Goal: Transaction & Acquisition: Purchase product/service

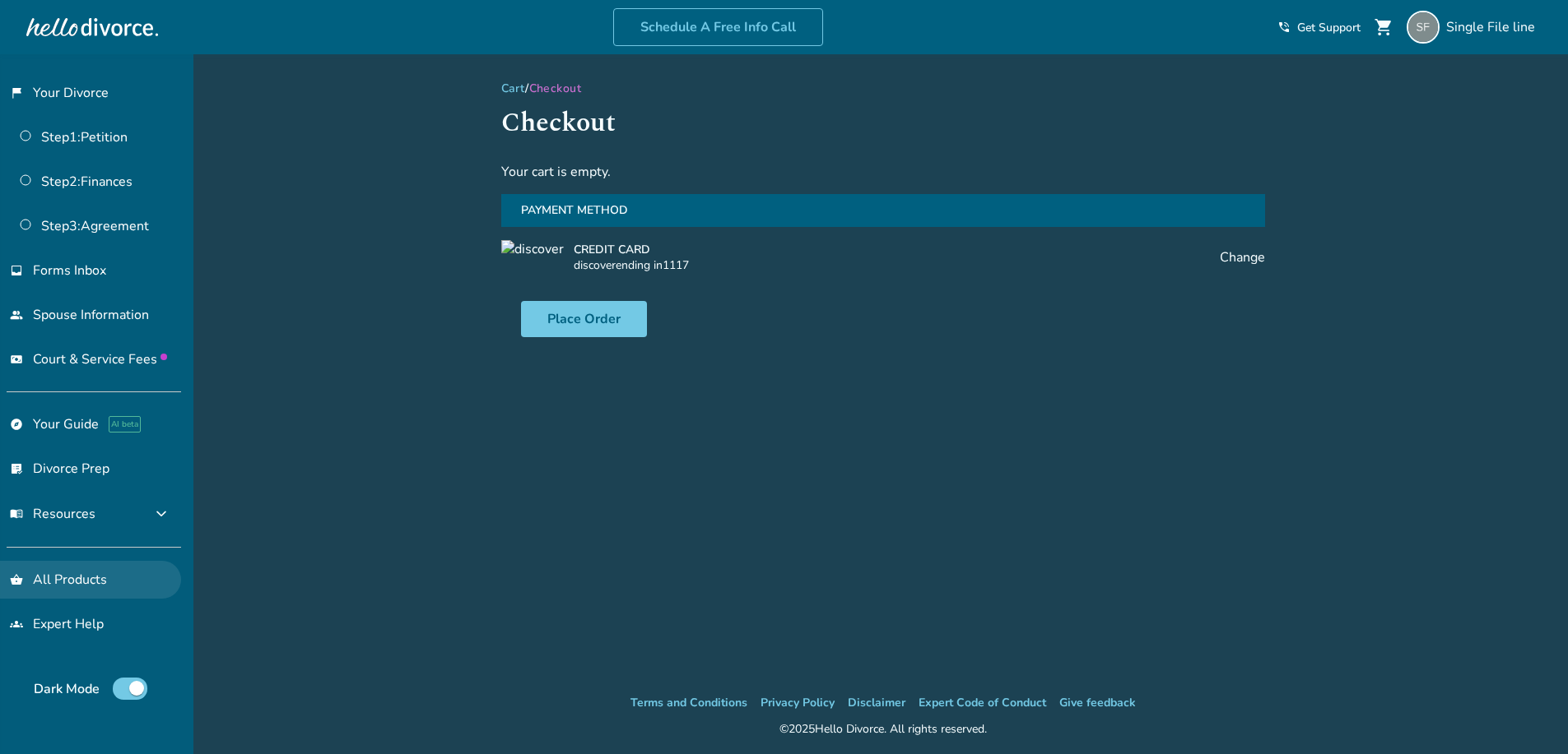
click at [91, 574] on link "shopping_basket All Products" at bounding box center [90, 580] width 181 height 38
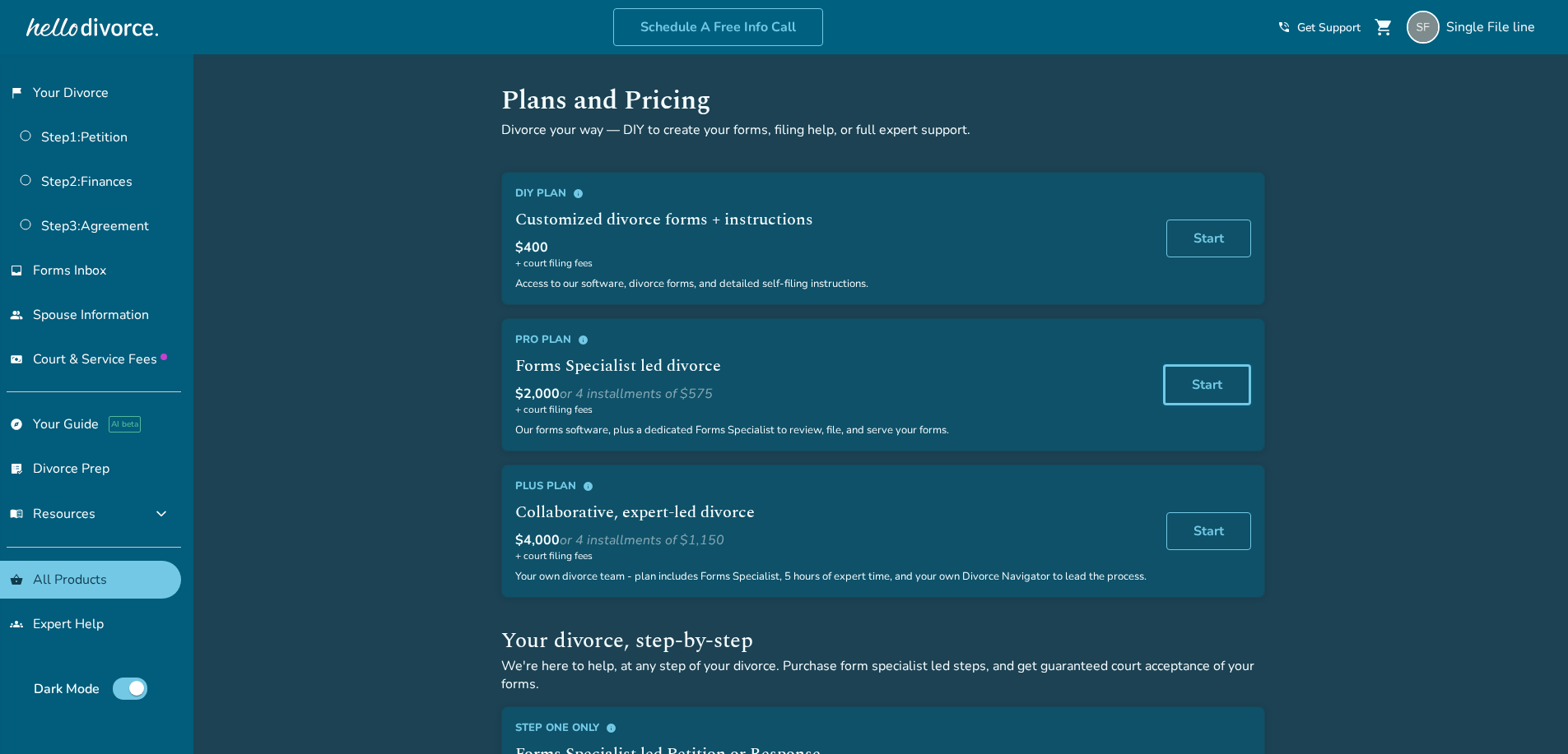
click at [1227, 398] on link "Start" at bounding box center [1207, 385] width 89 height 41
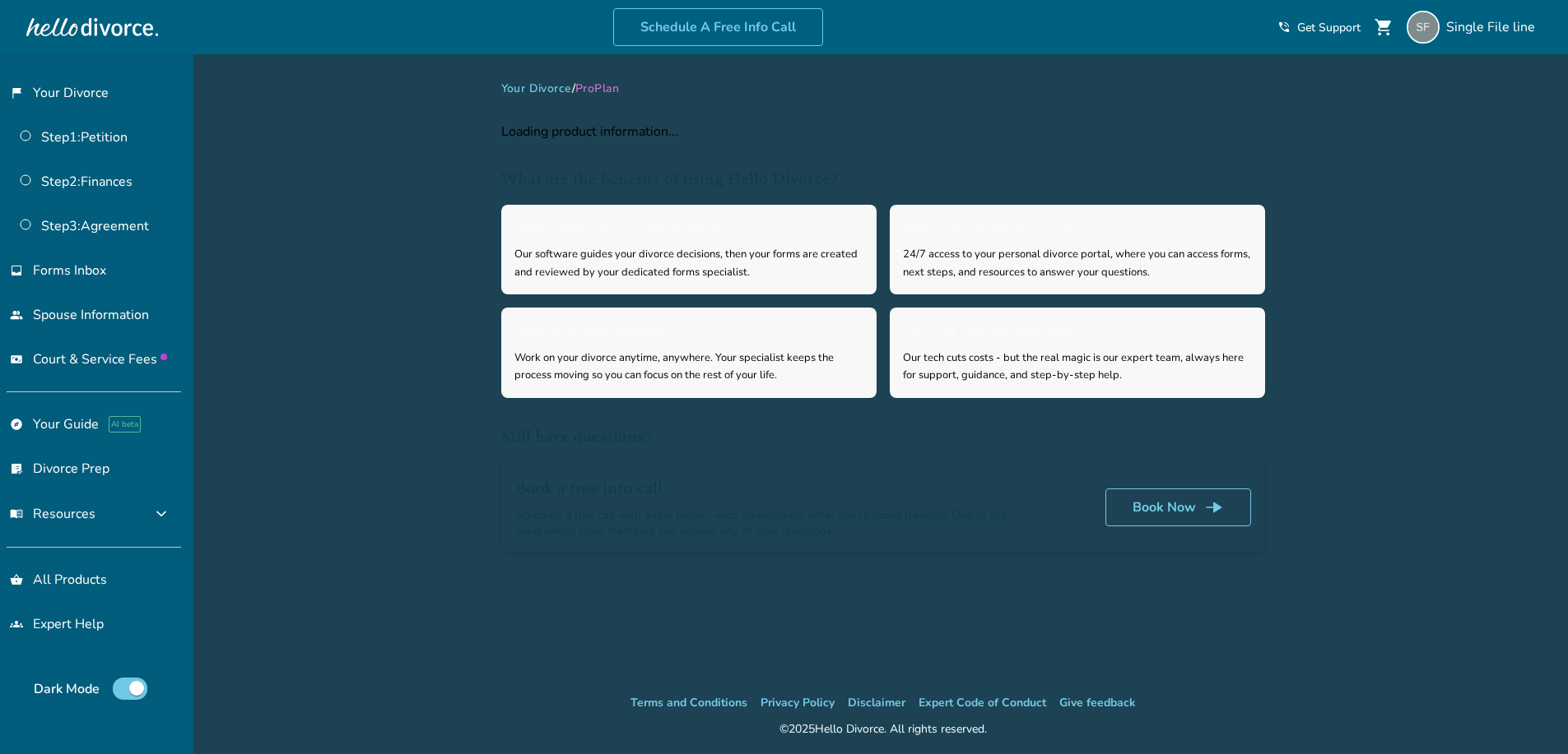
select select "**"
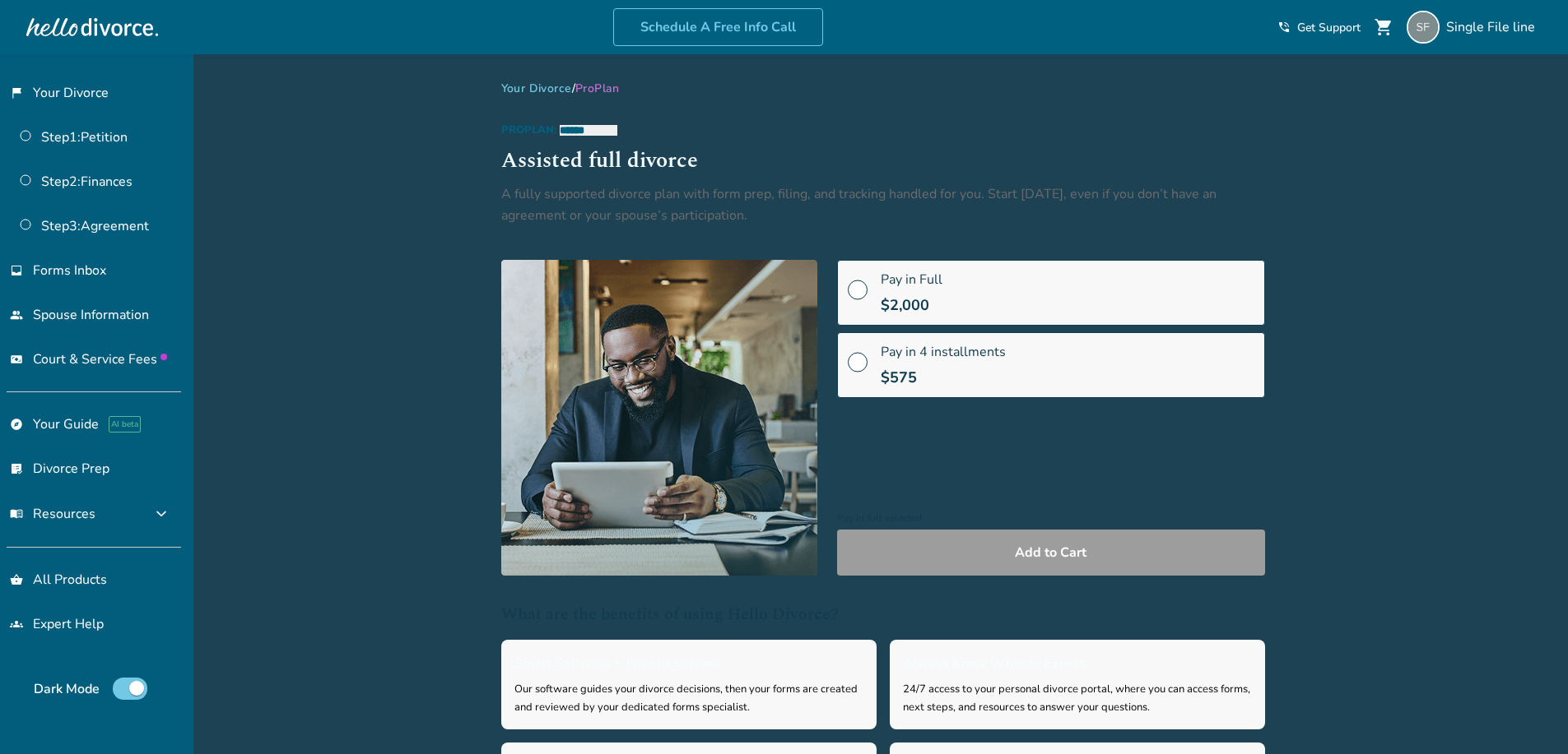
click at [907, 289] on div "Pay in Full $2,000" at bounding box center [911, 293] width 62 height 45
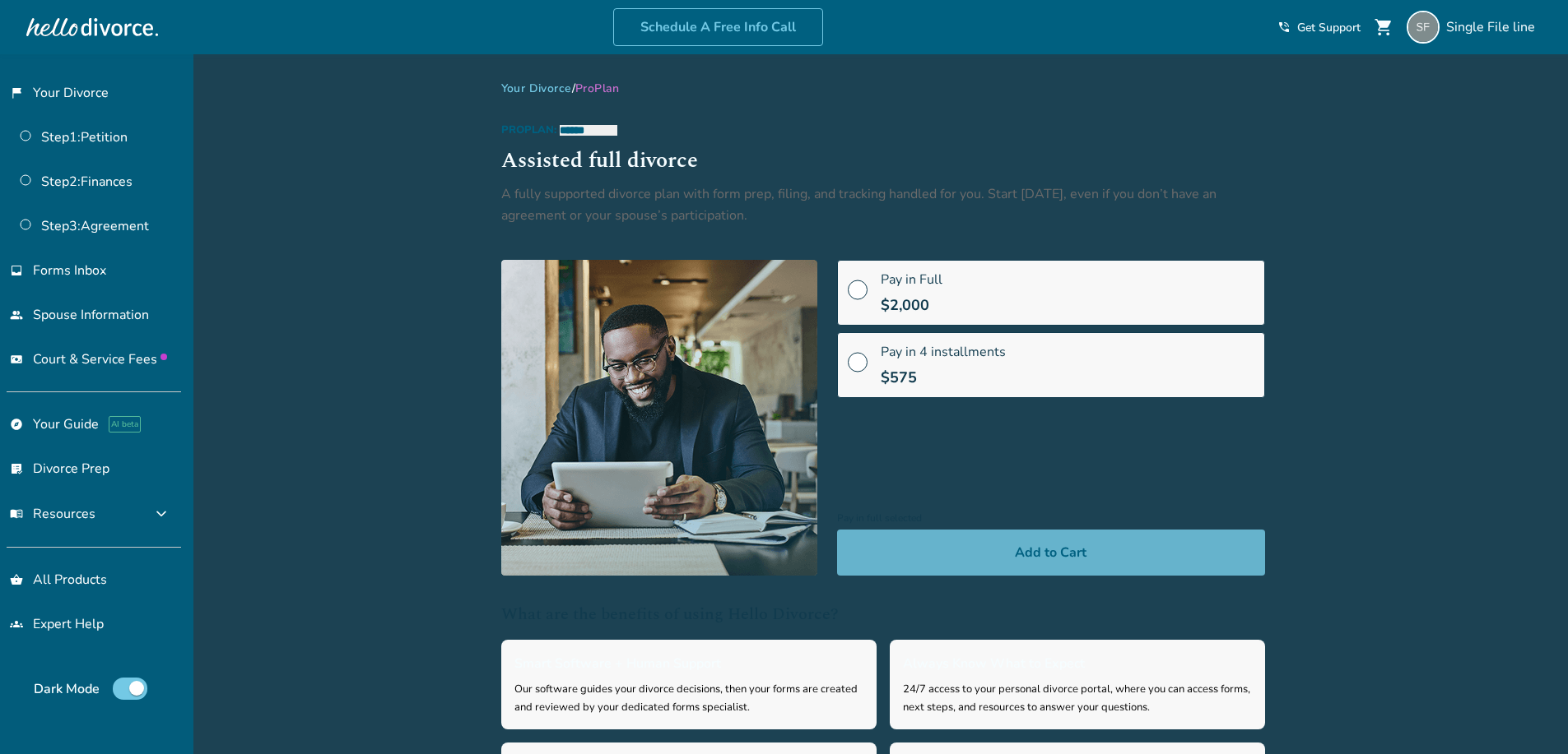
click at [987, 532] on button "Add to Cart" at bounding box center [1050, 553] width 428 height 46
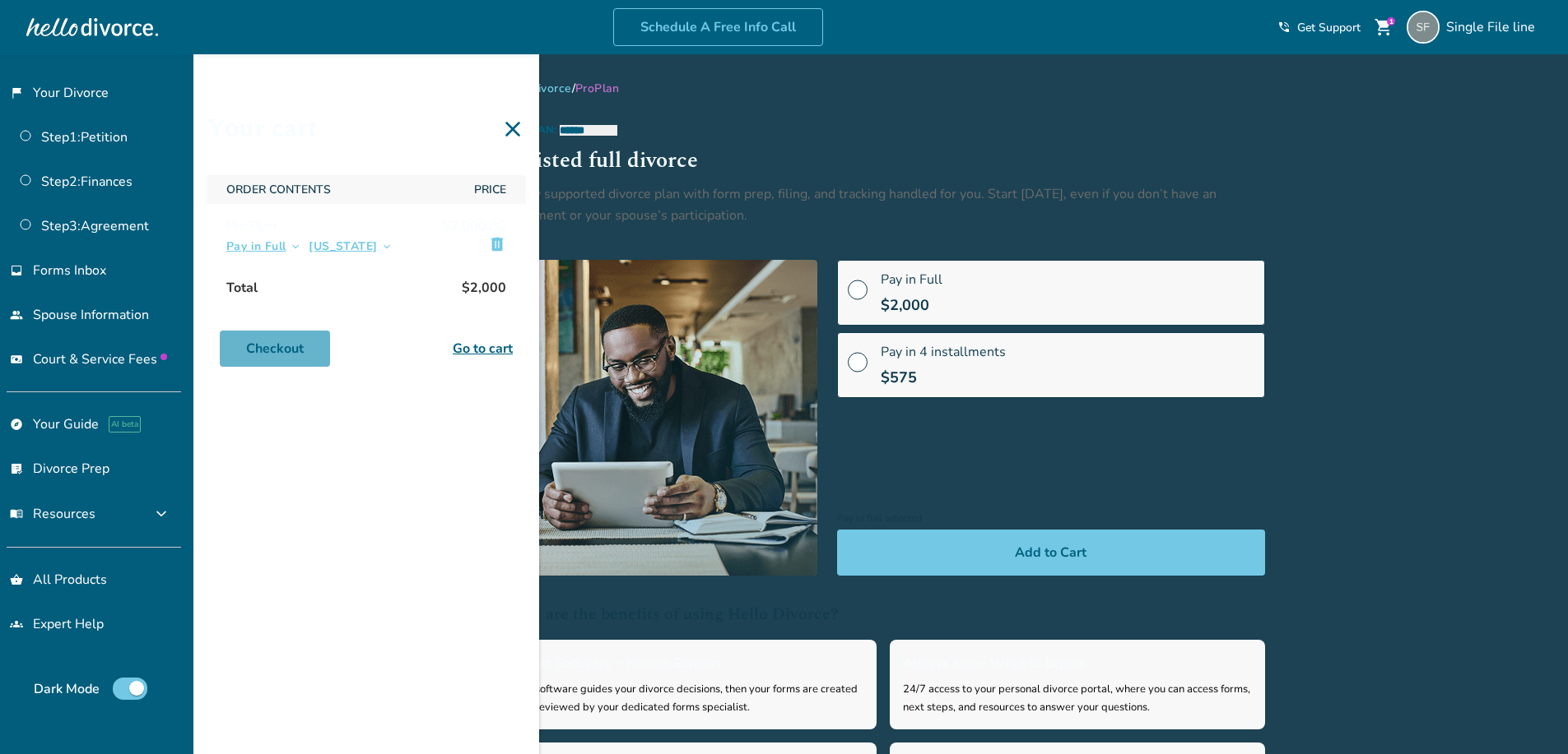
click at [285, 339] on link "Checkout" at bounding box center [274, 348] width 110 height 37
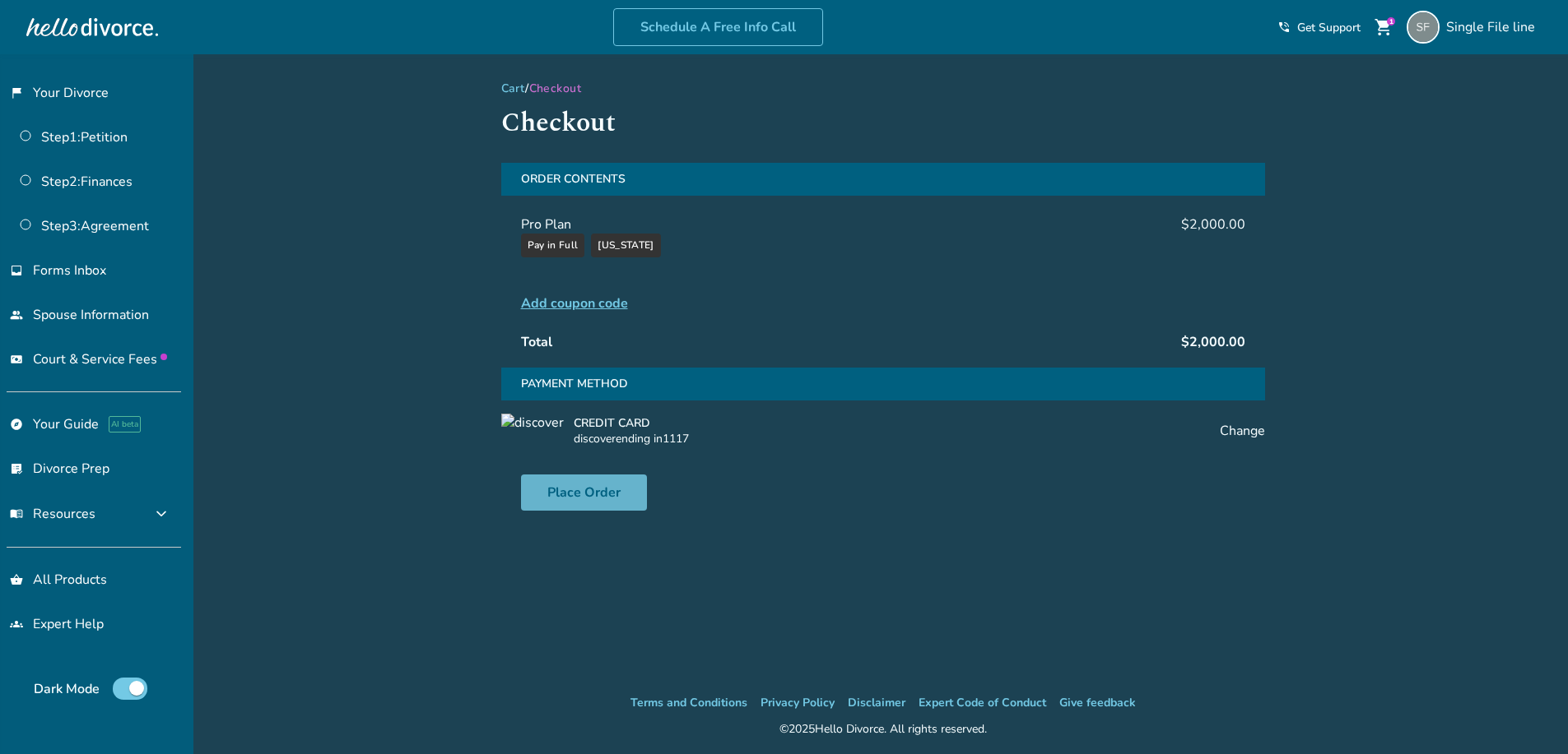
click at [587, 483] on button "Place Order" at bounding box center [584, 492] width 126 height 37
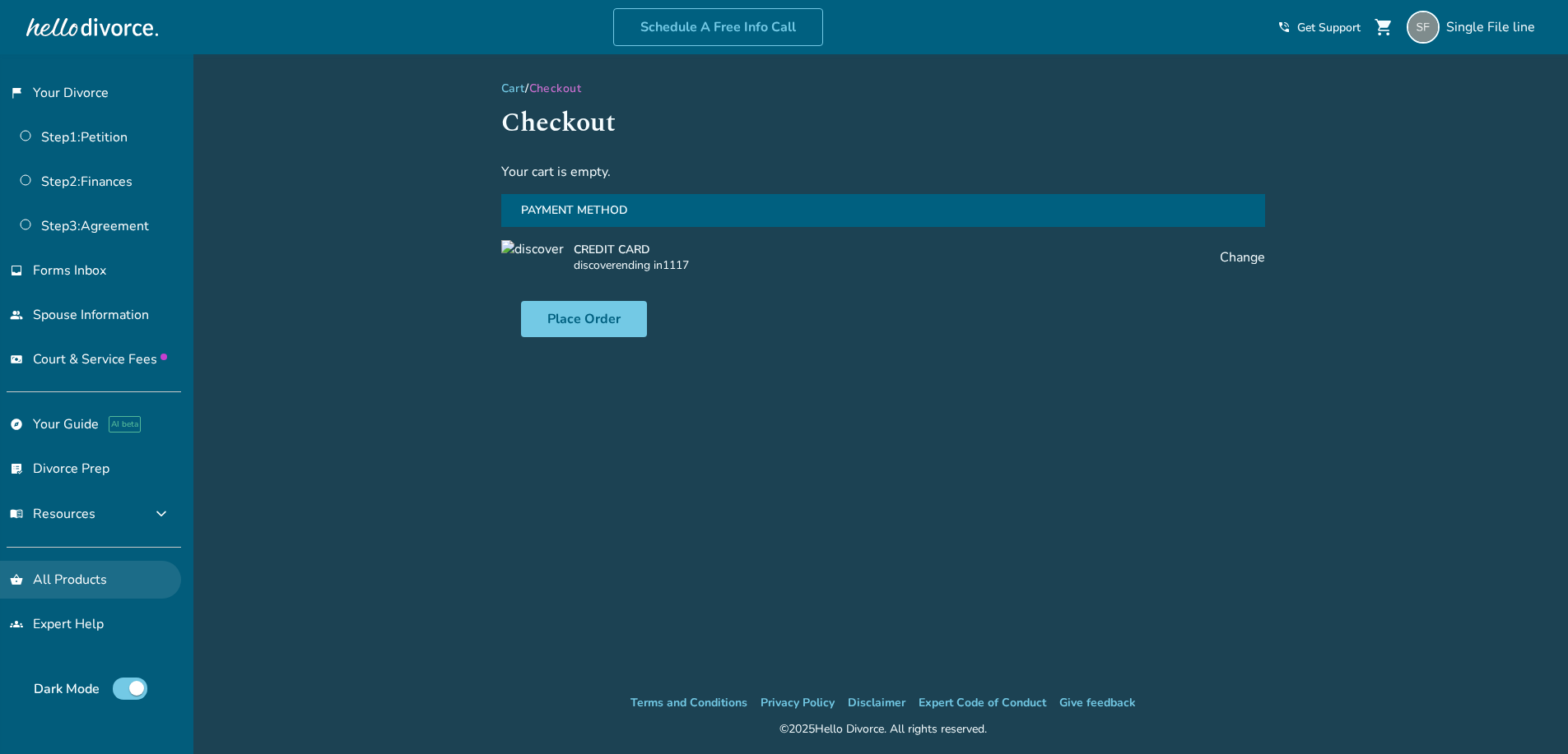
click at [71, 574] on link "shopping_basket All Products" at bounding box center [90, 580] width 181 height 38
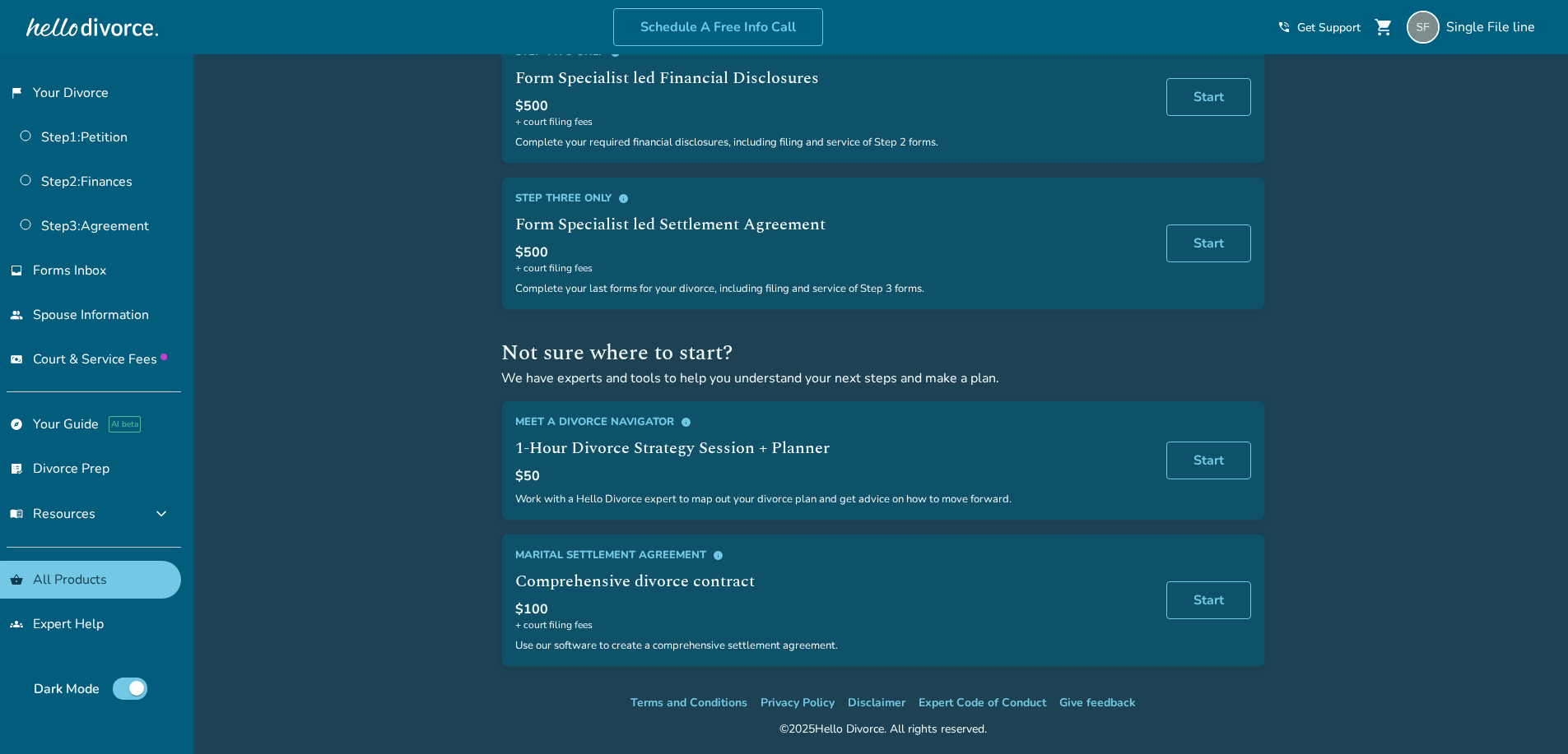
scroll to position [892, 0]
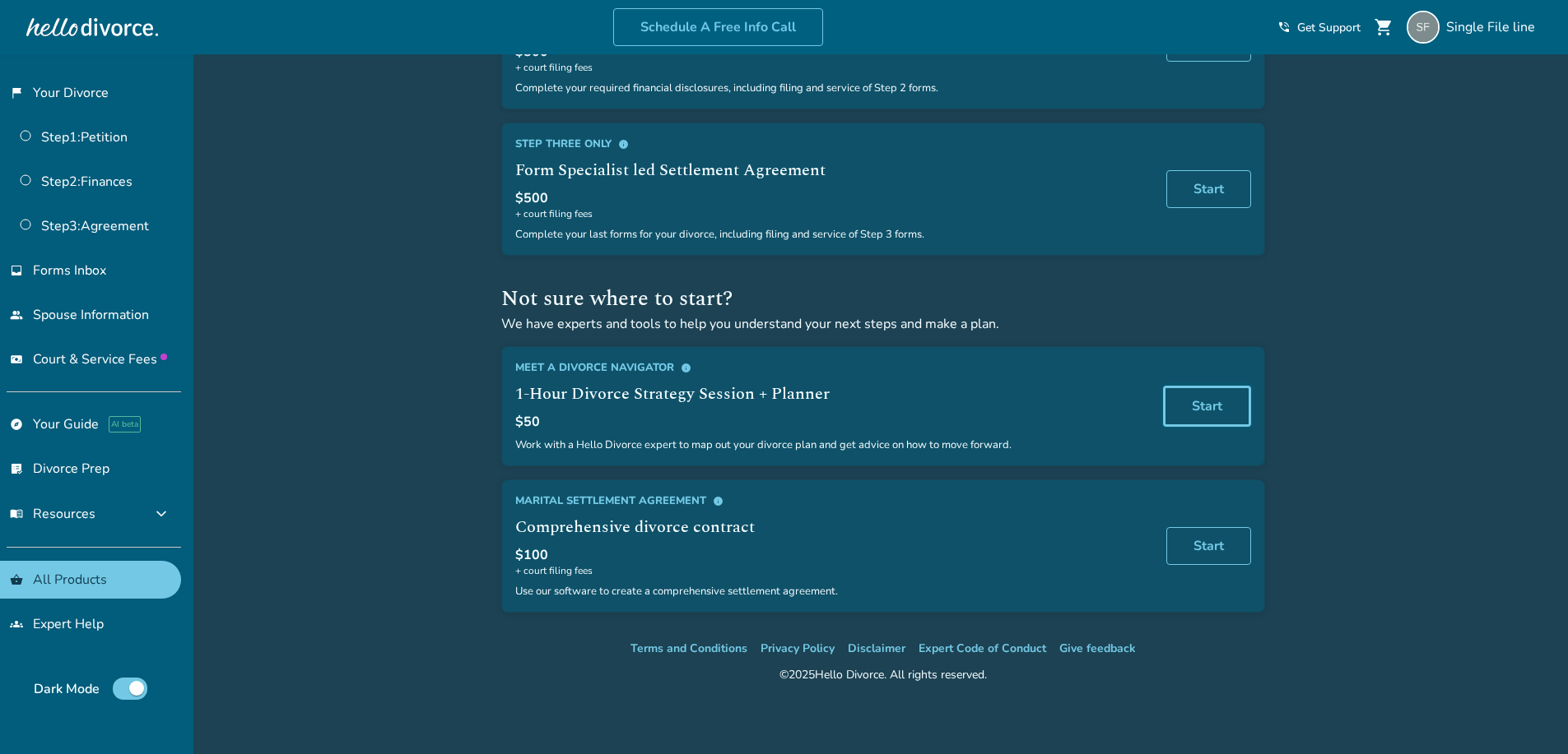
click at [1197, 407] on link "Start" at bounding box center [1207, 406] width 89 height 41
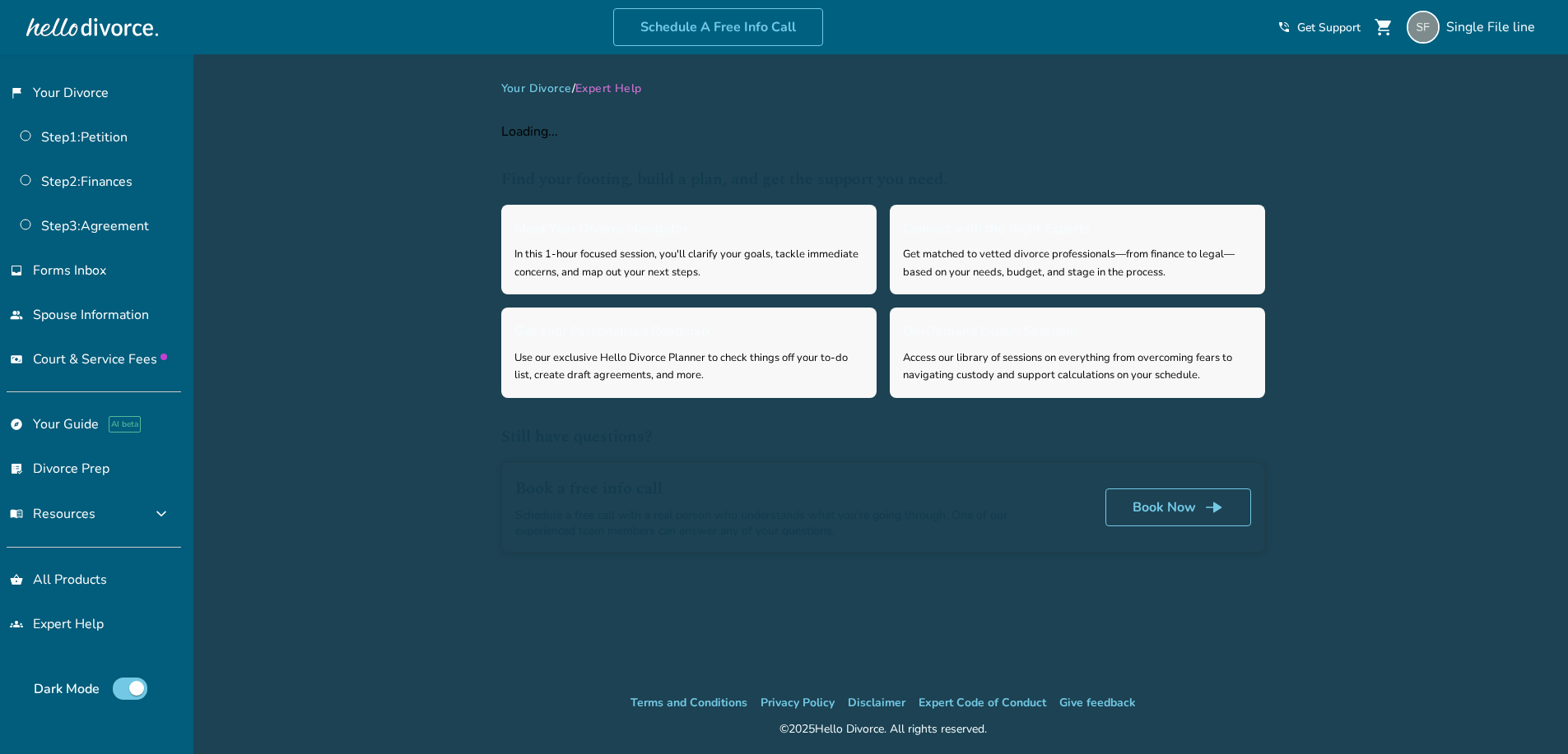
select select "***"
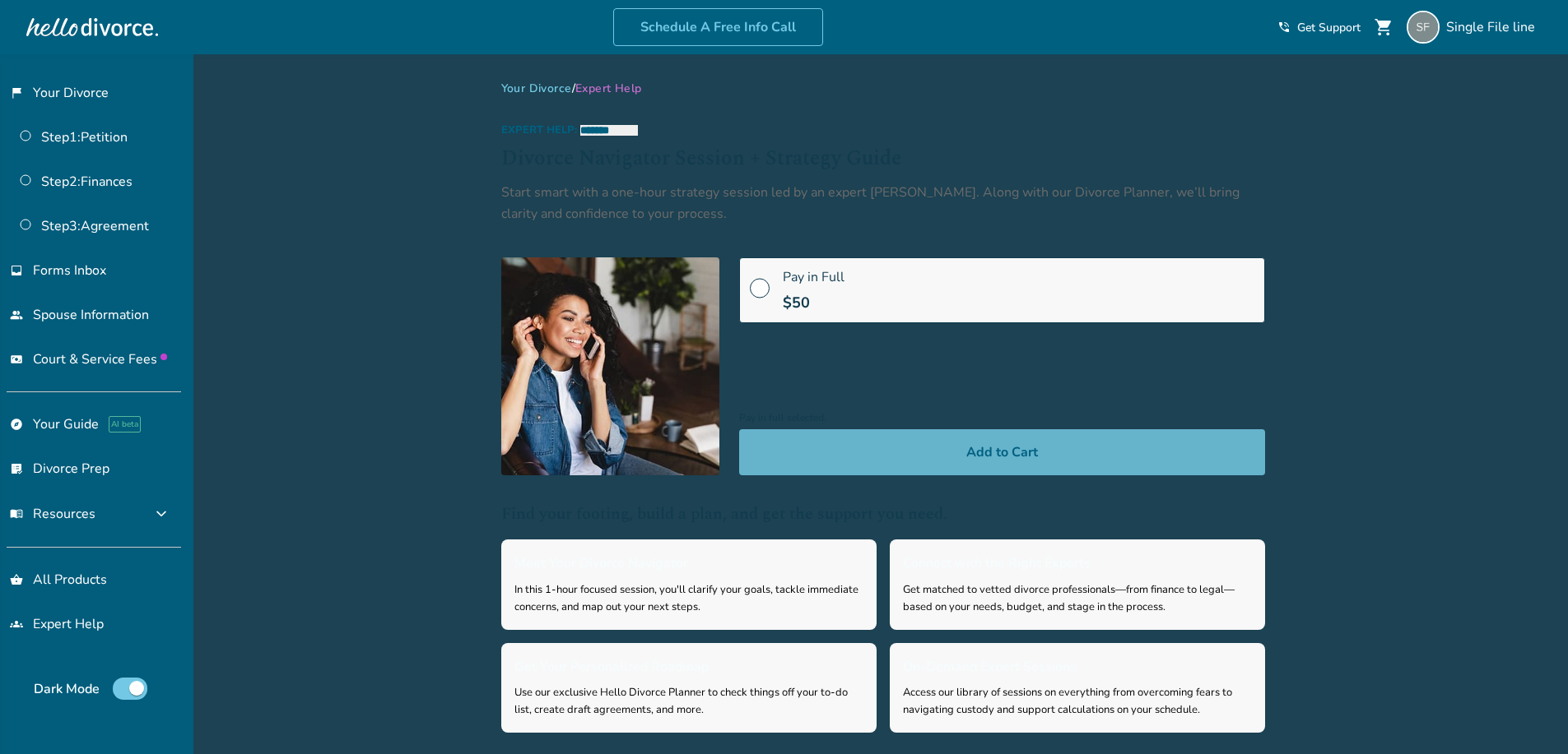
click at [947, 460] on button "Add to Cart" at bounding box center [1002, 453] width 526 height 46
click at [857, 466] on button "Add to Cart" at bounding box center [1002, 453] width 526 height 46
click at [857, 465] on button "Add to Cart" at bounding box center [1002, 453] width 526 height 46
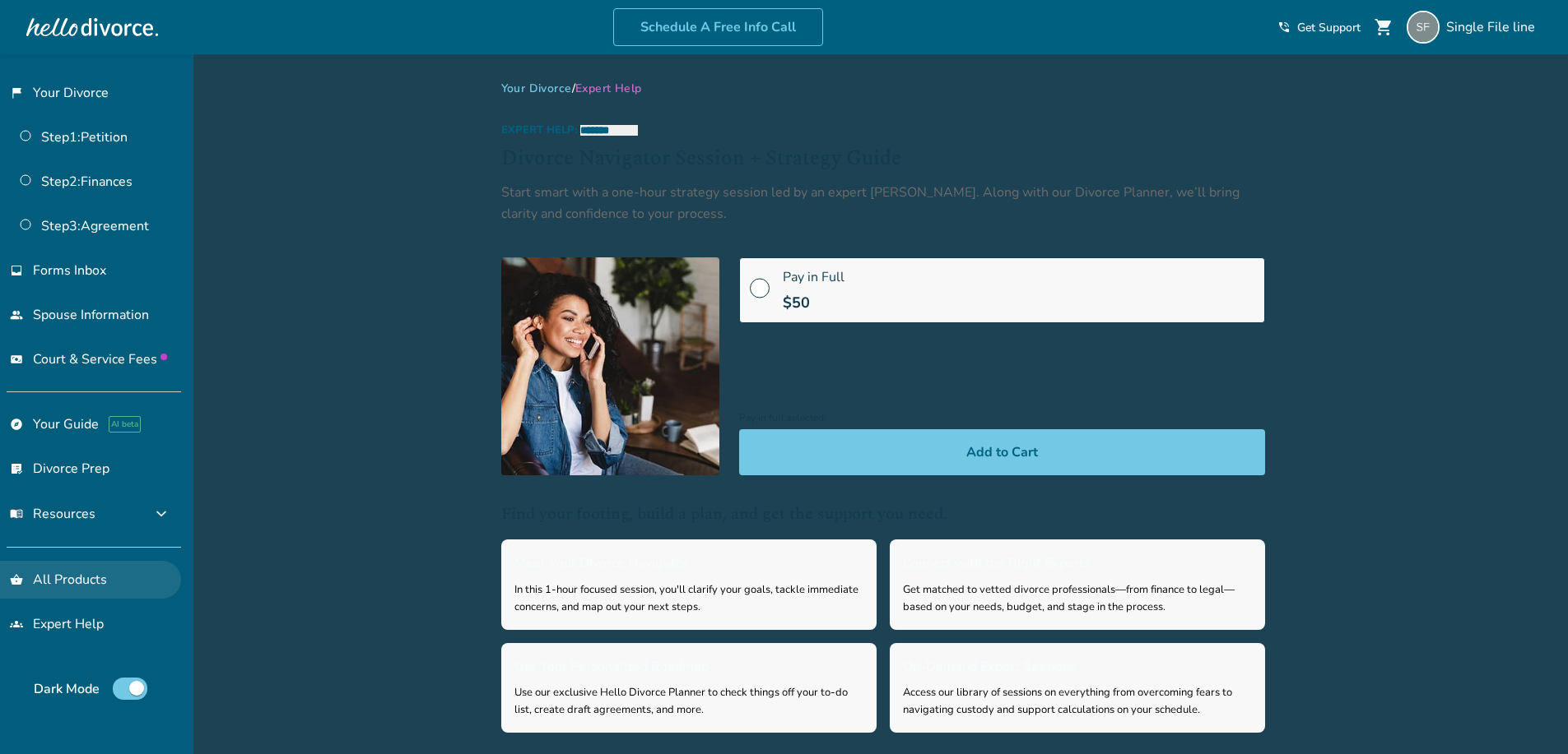
click at [60, 574] on link "shopping_basket All Products" at bounding box center [90, 580] width 181 height 38
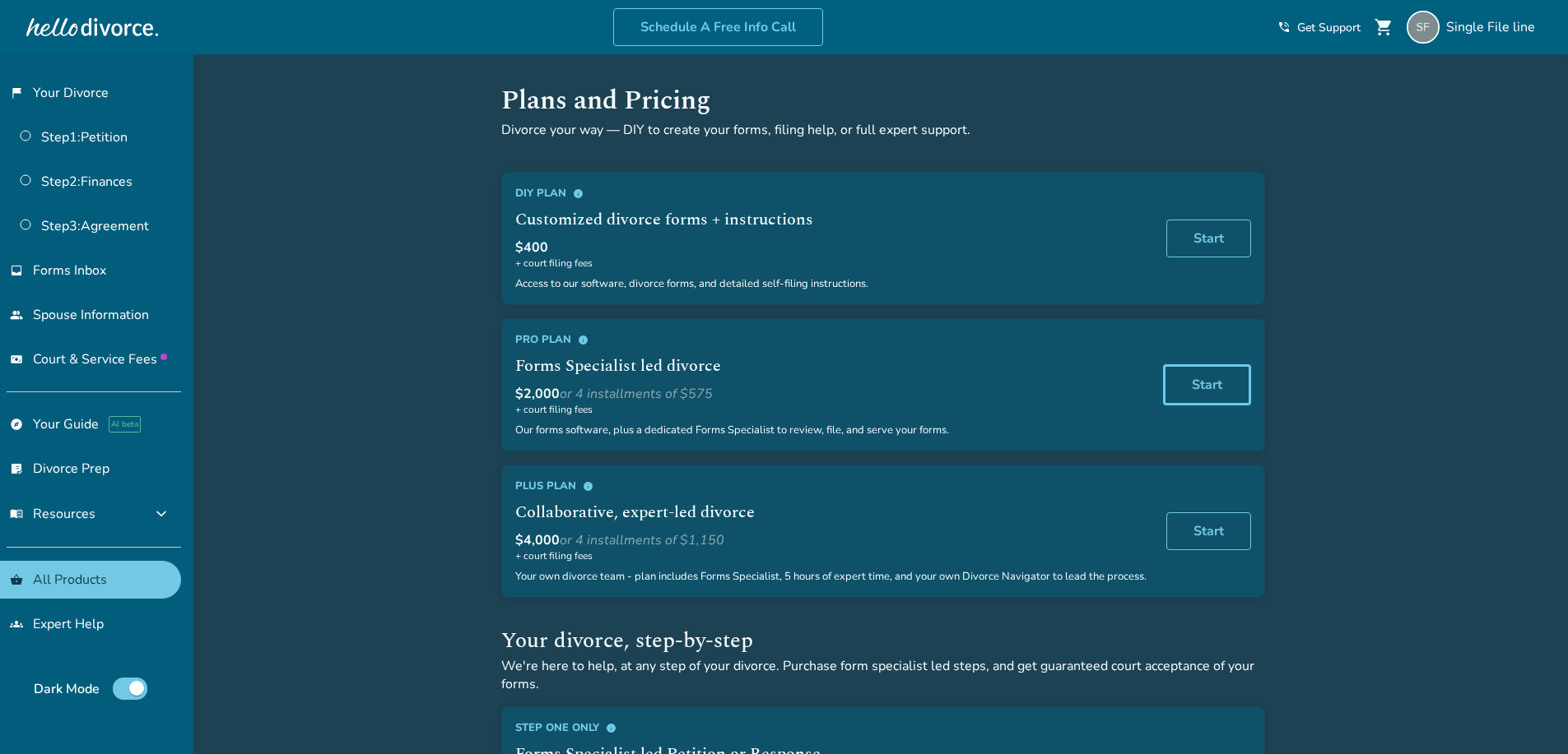
click at [1194, 390] on link "Start" at bounding box center [1207, 385] width 89 height 41
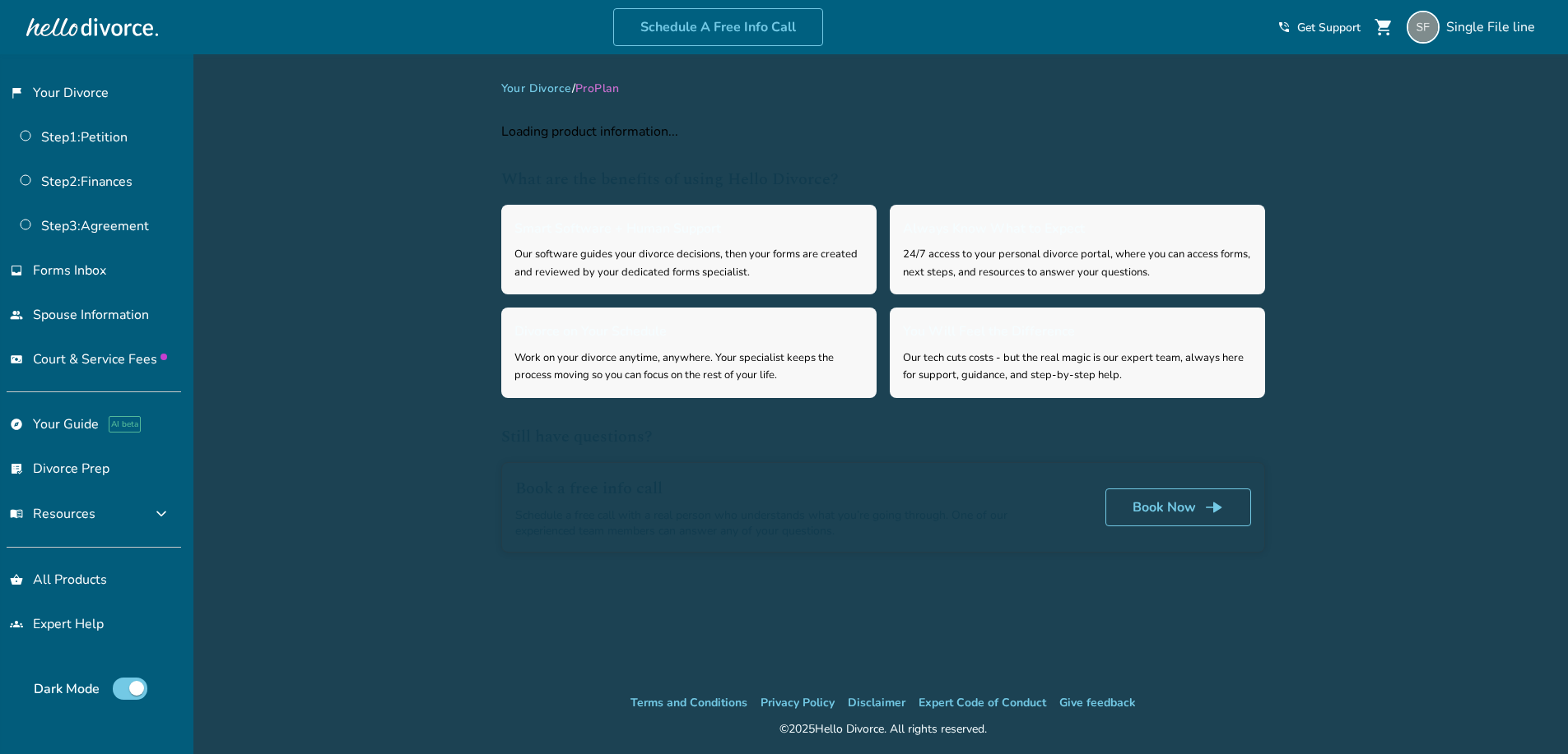
select select "**"
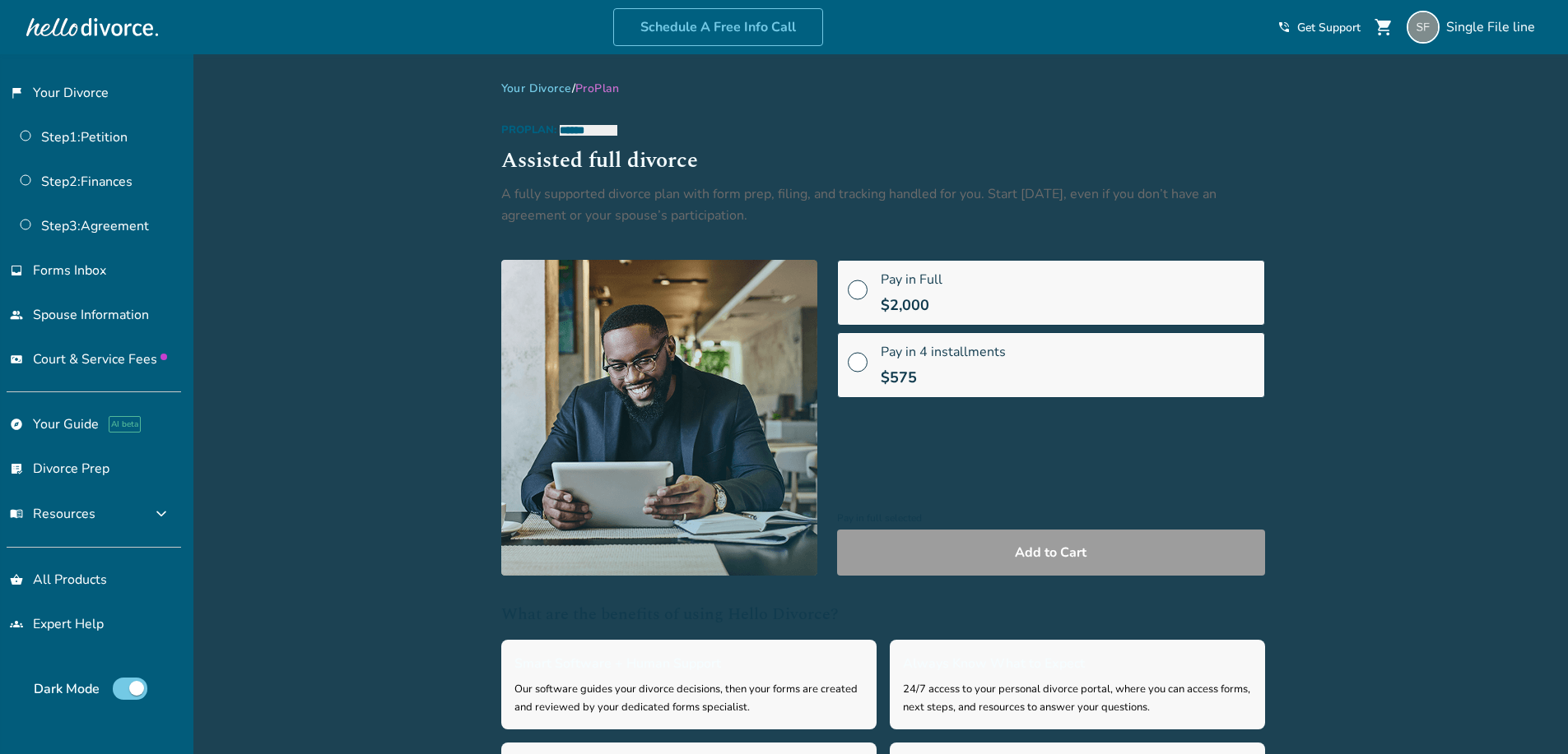
click at [900, 286] on span "Pay in Full" at bounding box center [911, 280] width 62 height 18
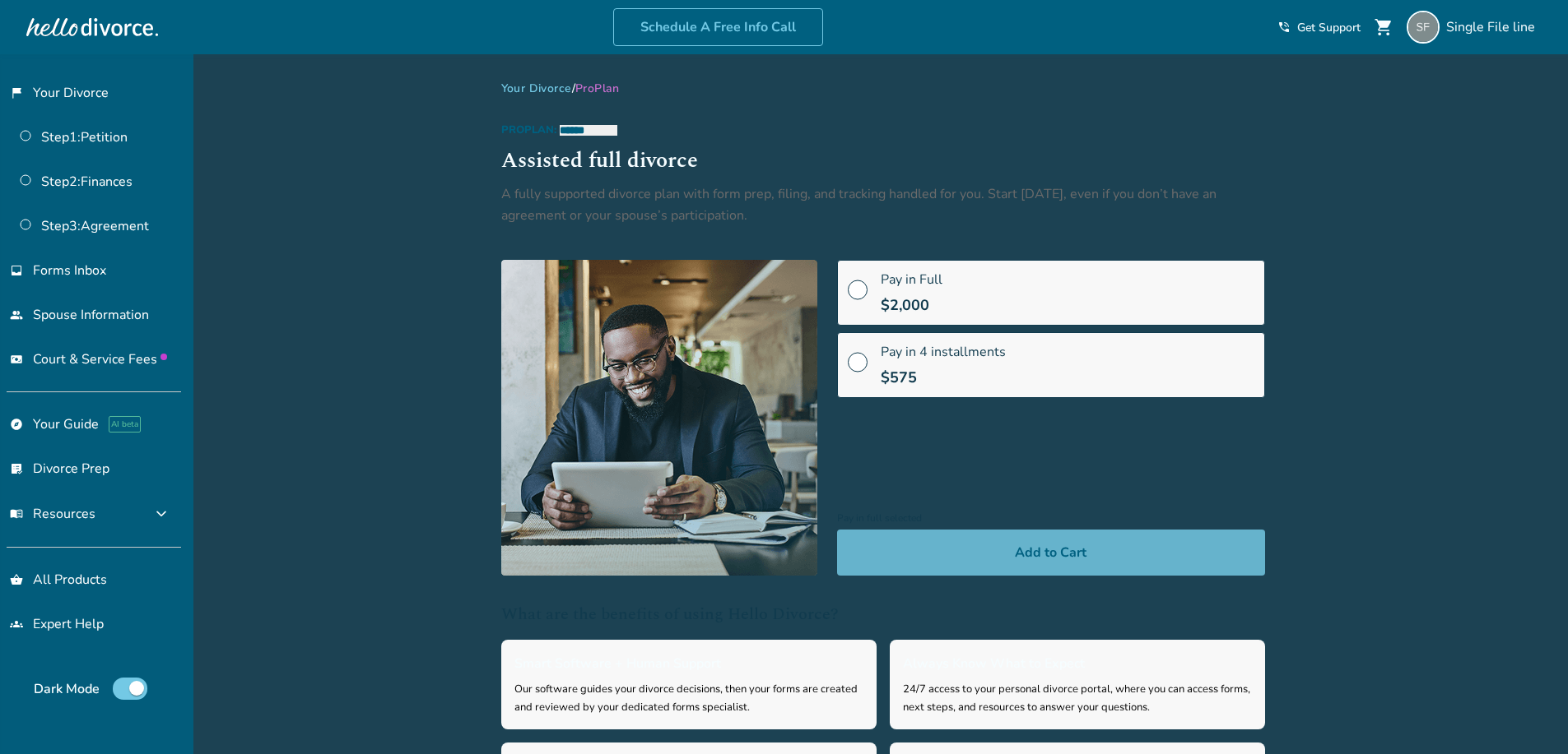
click at [972, 545] on button "Add to Cart" at bounding box center [1050, 553] width 428 height 46
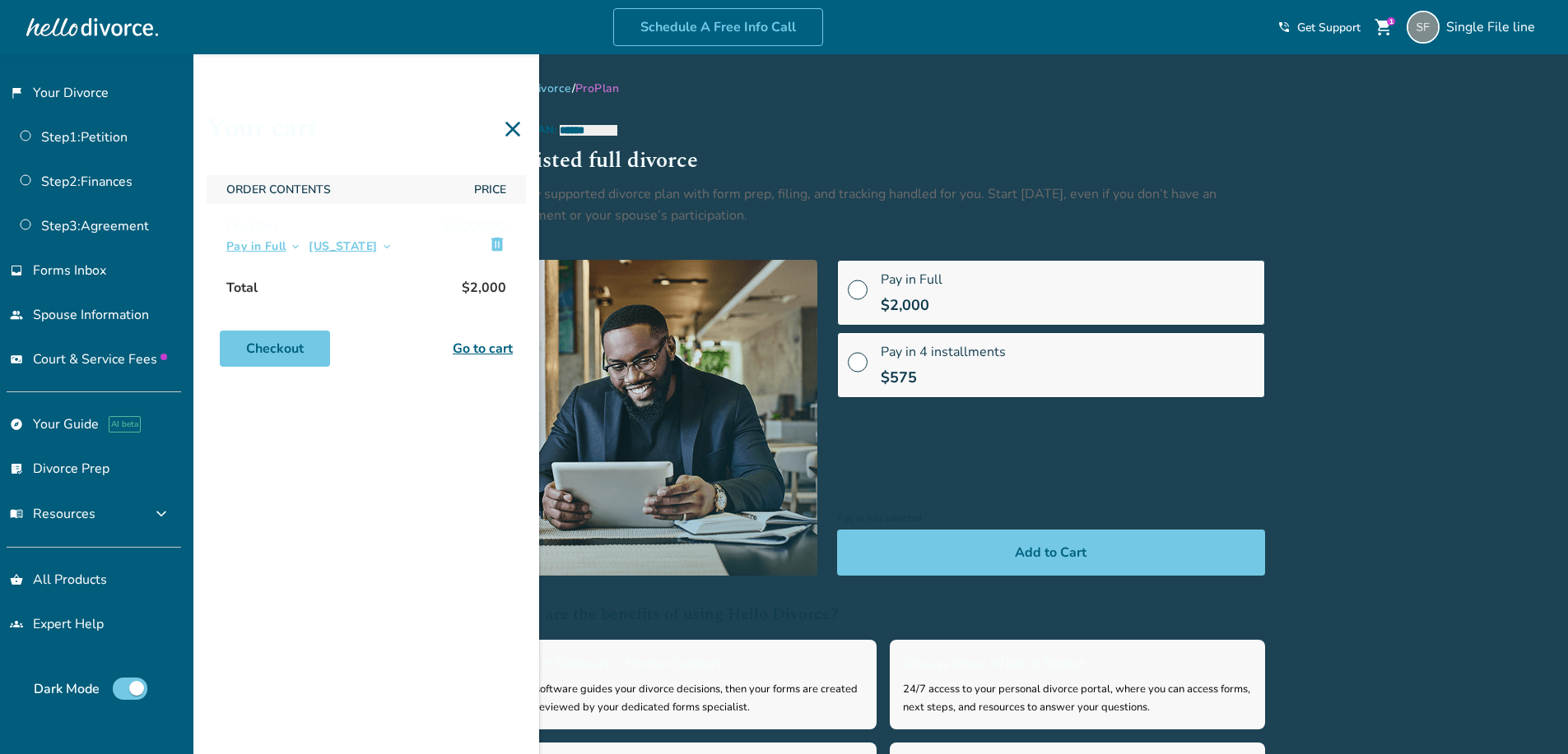
click at [927, 360] on span "Pay in 4 installments" at bounding box center [943, 352] width 125 height 18
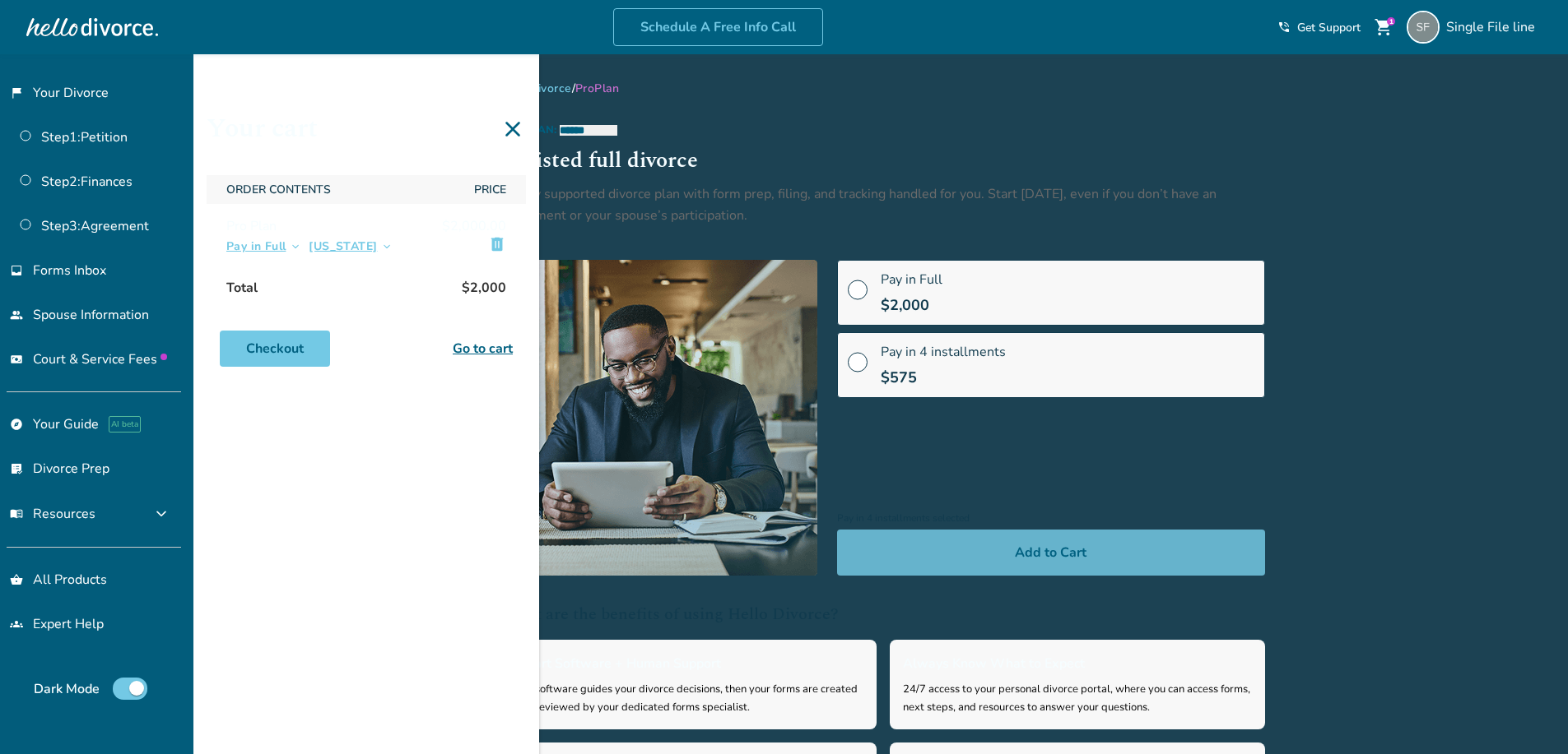
click at [936, 552] on button "Add to Cart" at bounding box center [1050, 553] width 428 height 46
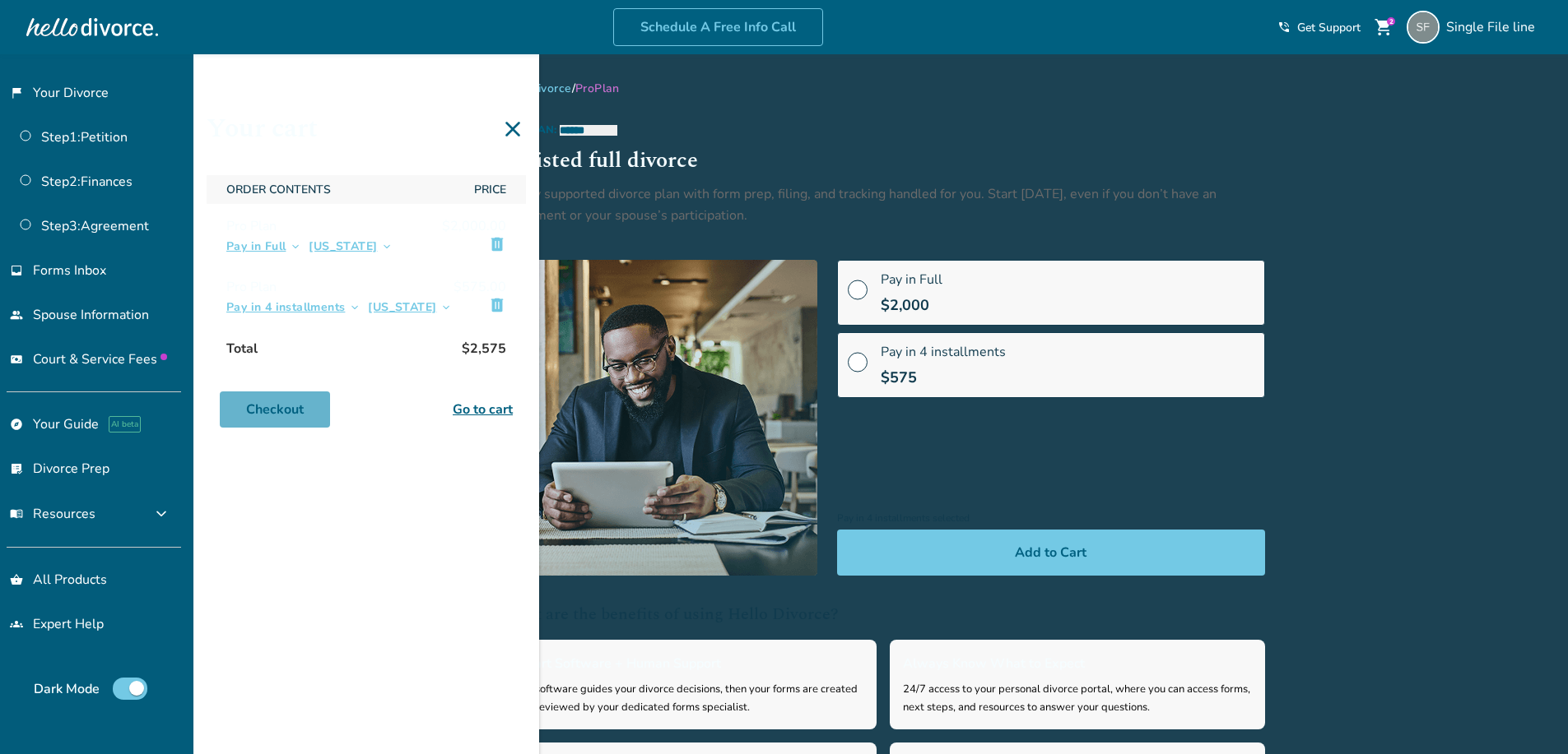
click at [248, 416] on link "Checkout" at bounding box center [274, 409] width 110 height 37
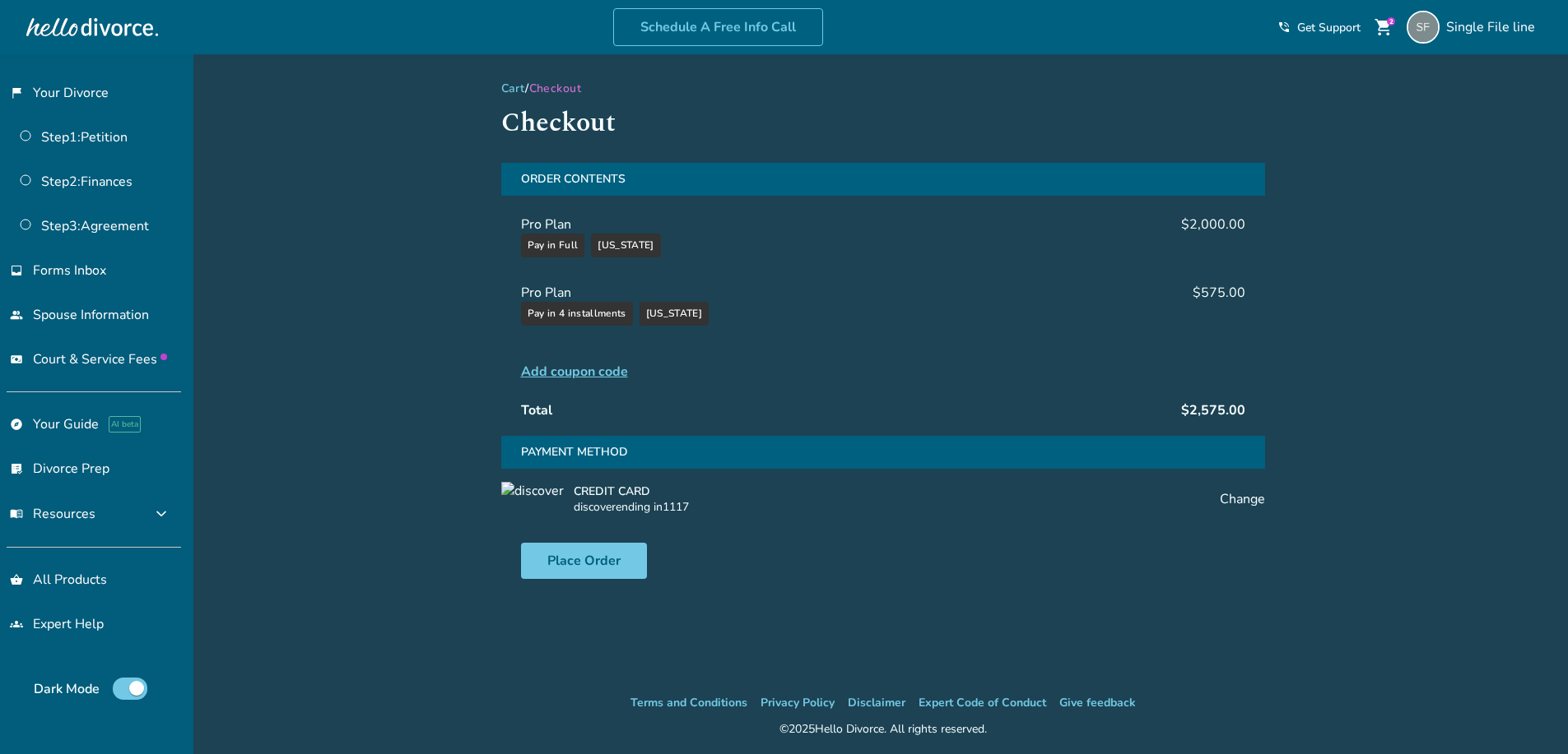
click at [516, 86] on link "Cart" at bounding box center [514, 88] width 25 height 15
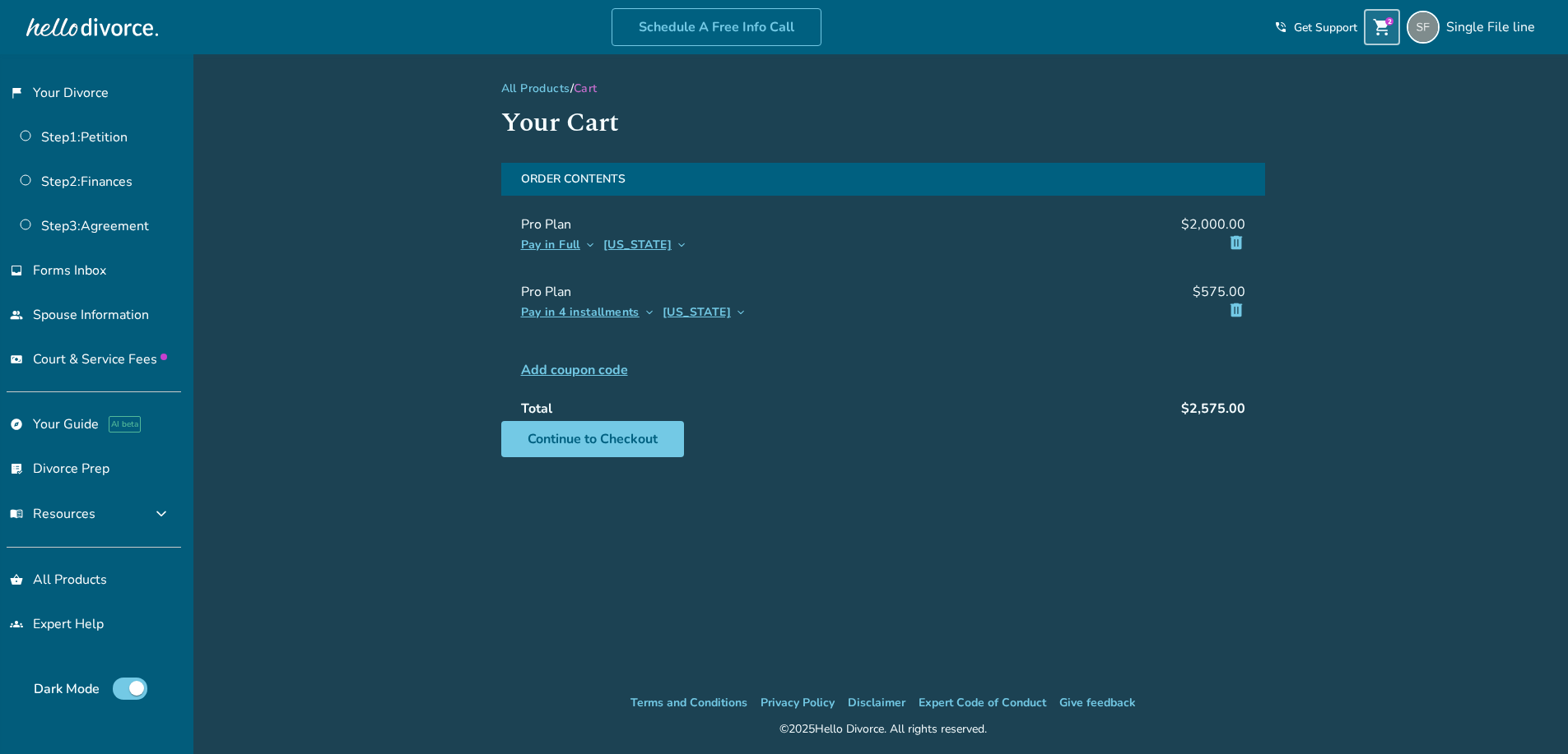
click at [1237, 310] on span "delete" at bounding box center [1236, 310] width 18 height 18
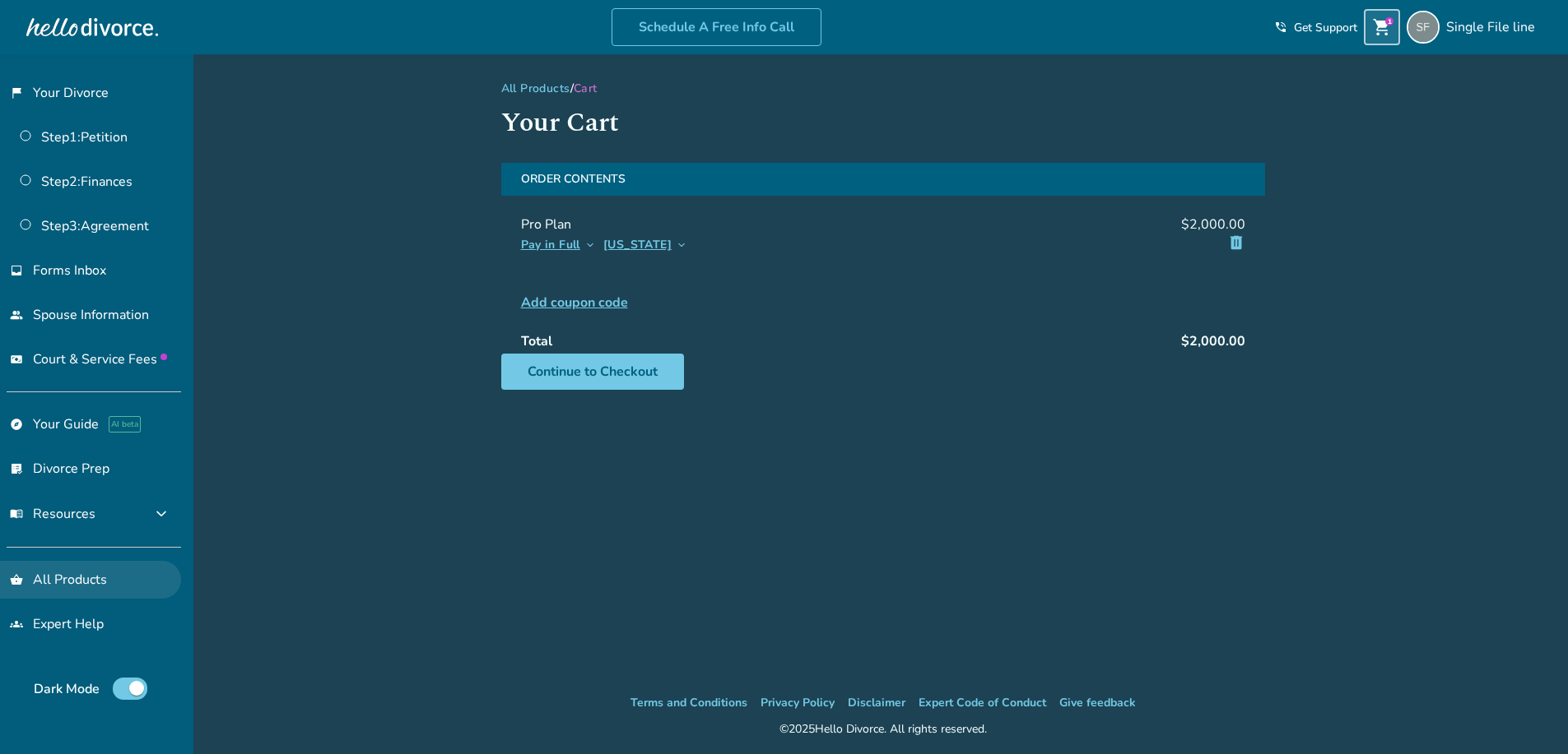
click at [66, 578] on link "shopping_basket All Products" at bounding box center [90, 580] width 181 height 38
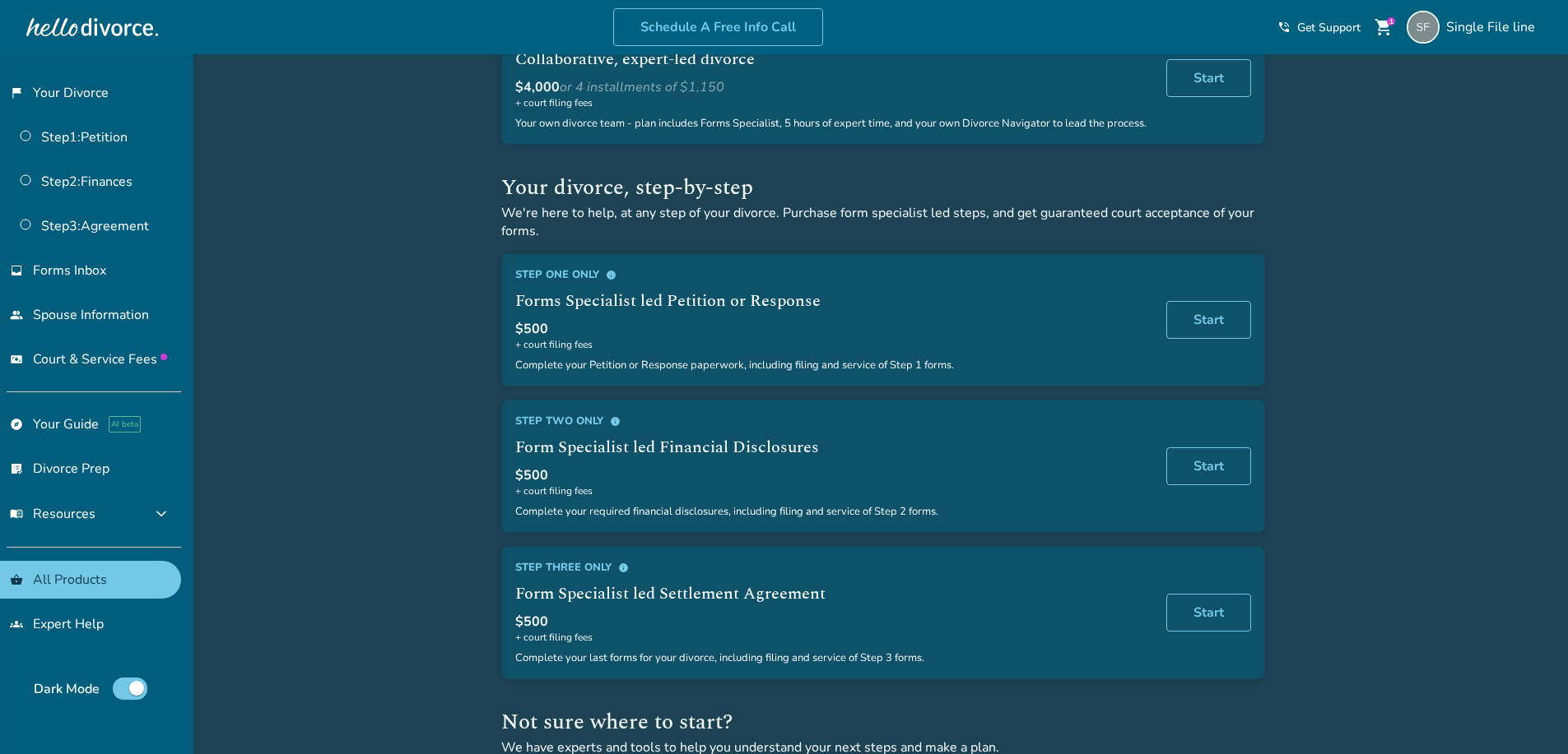
scroll to position [493, 0]
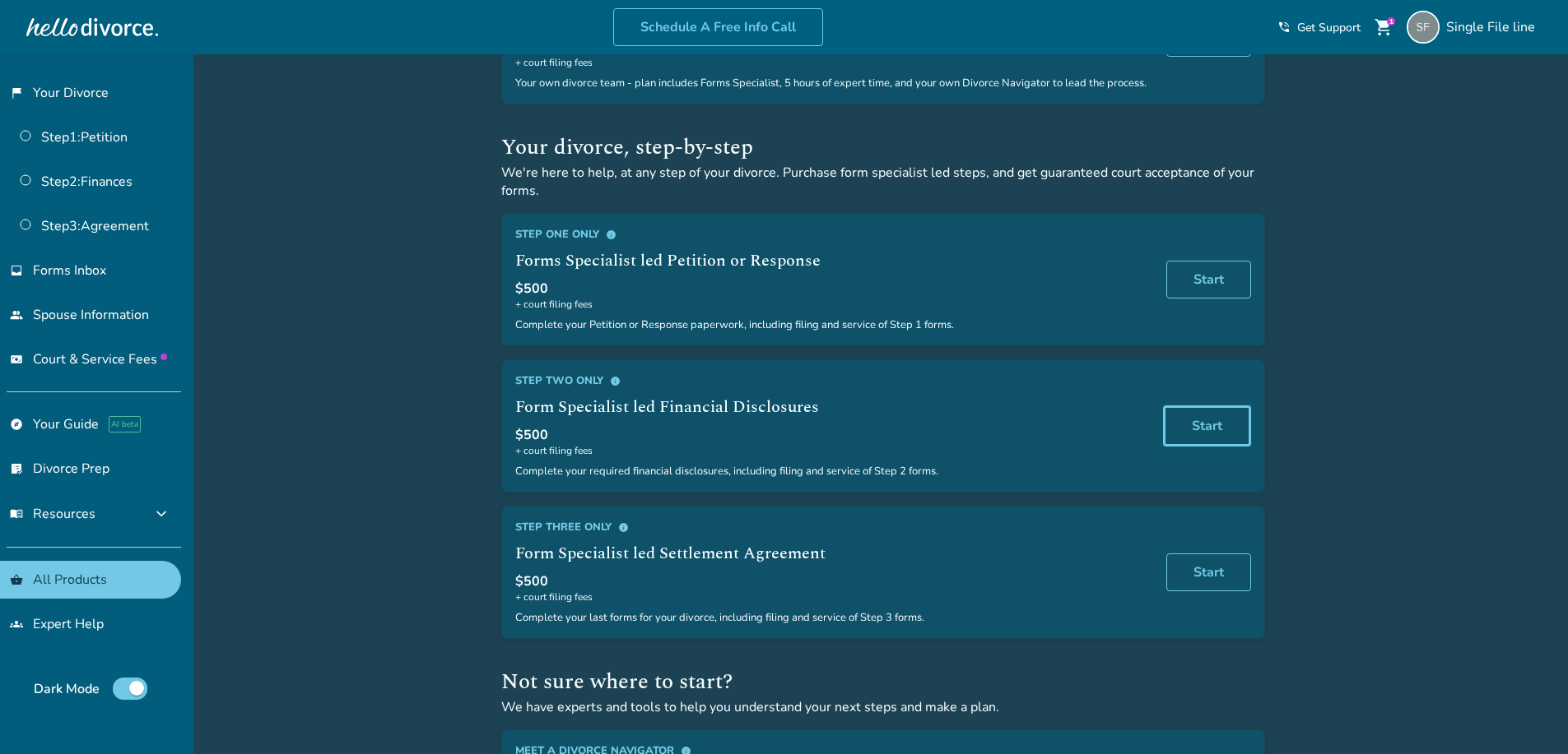
click at [1192, 437] on link "Start" at bounding box center [1207, 426] width 89 height 41
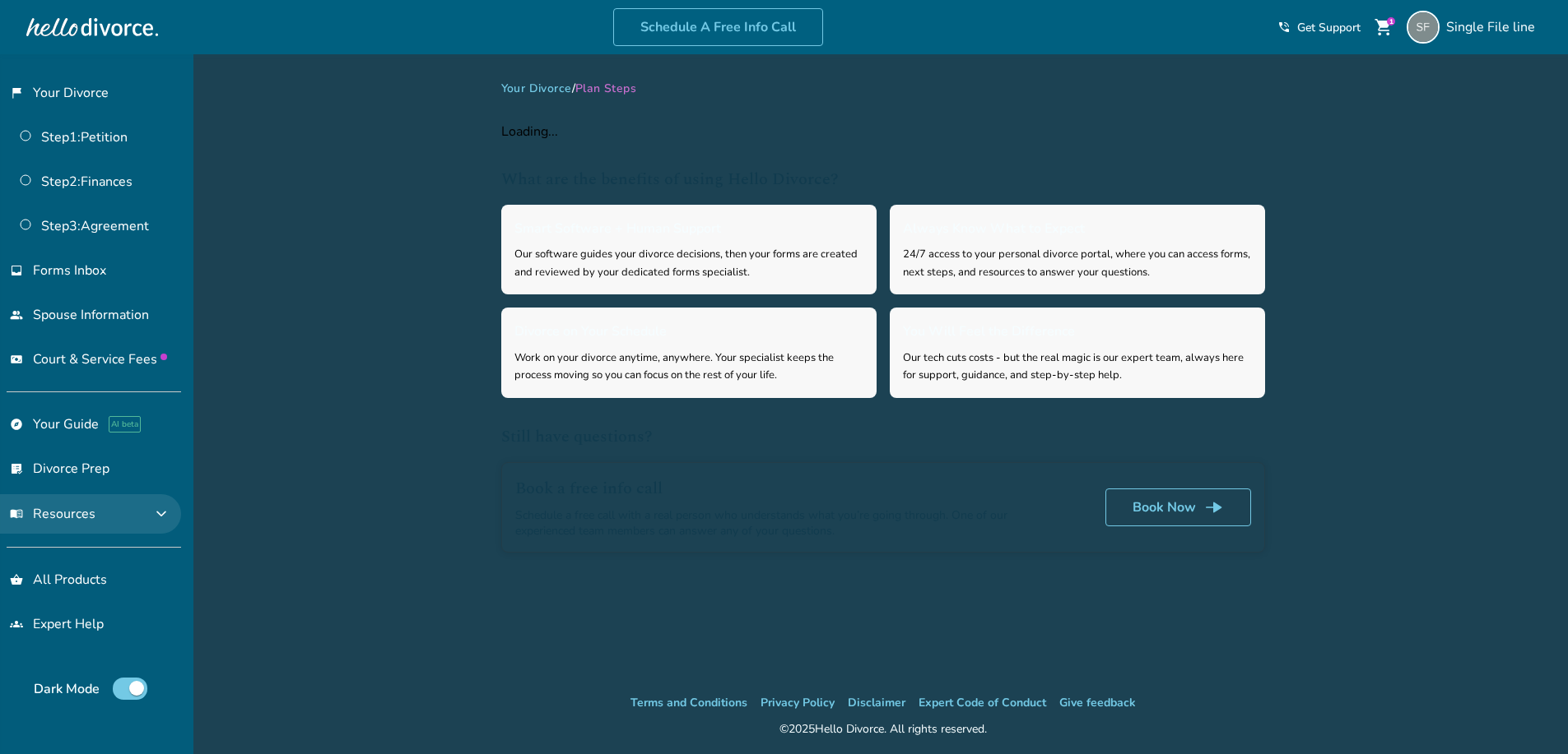
select select "***"
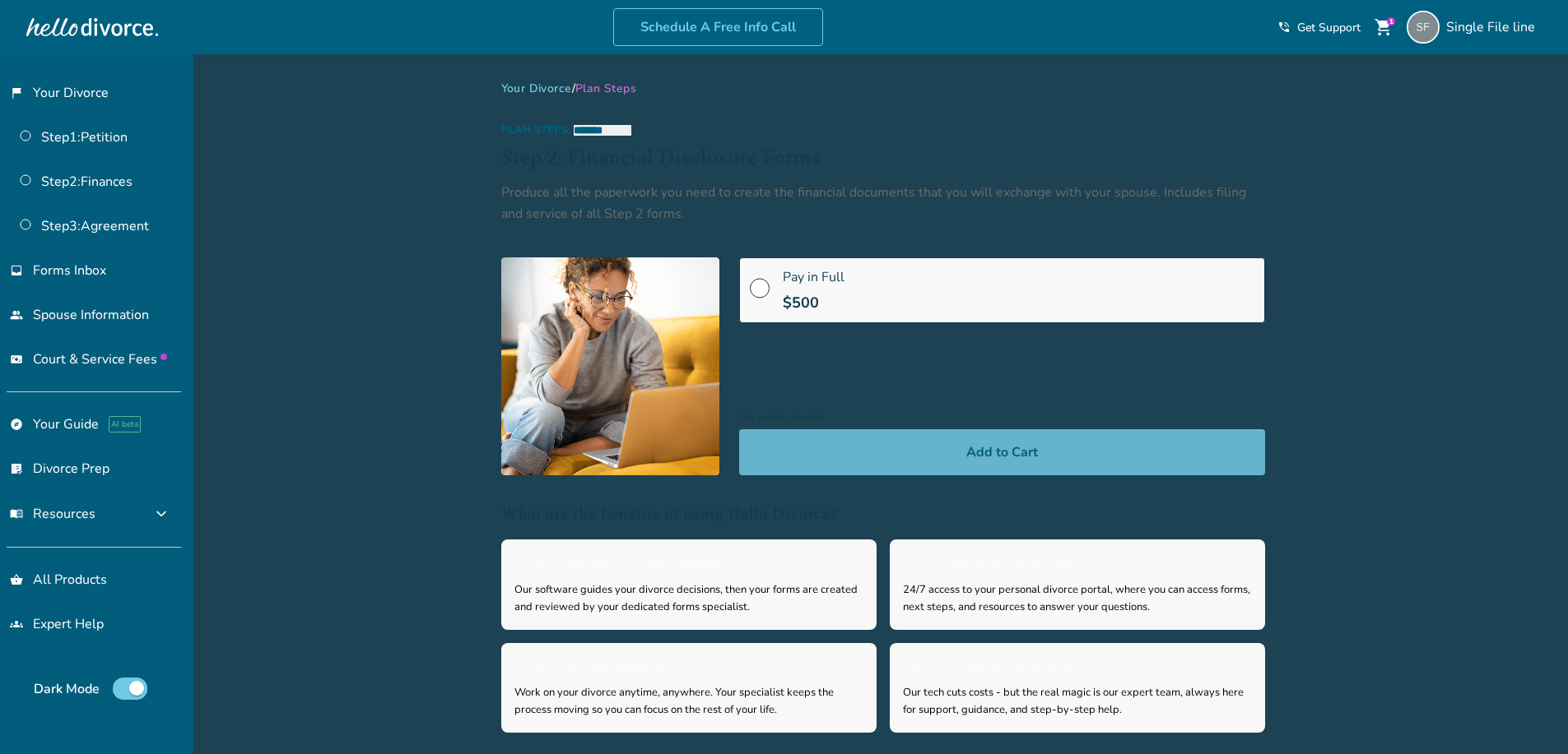
click at [858, 443] on button "Add to Cart" at bounding box center [1002, 453] width 526 height 46
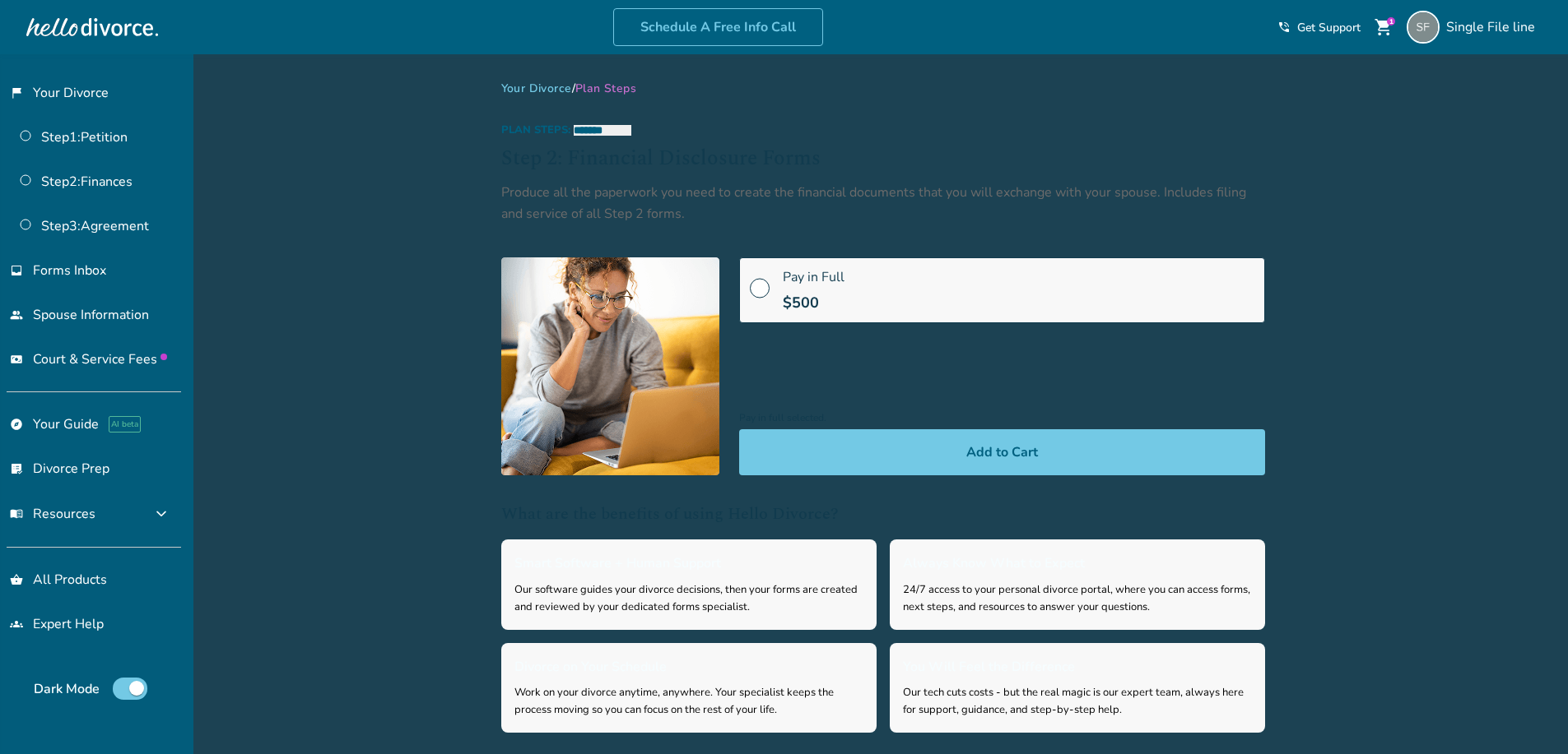
click at [552, 84] on link "Your Divorce" at bounding box center [536, 88] width 71 height 15
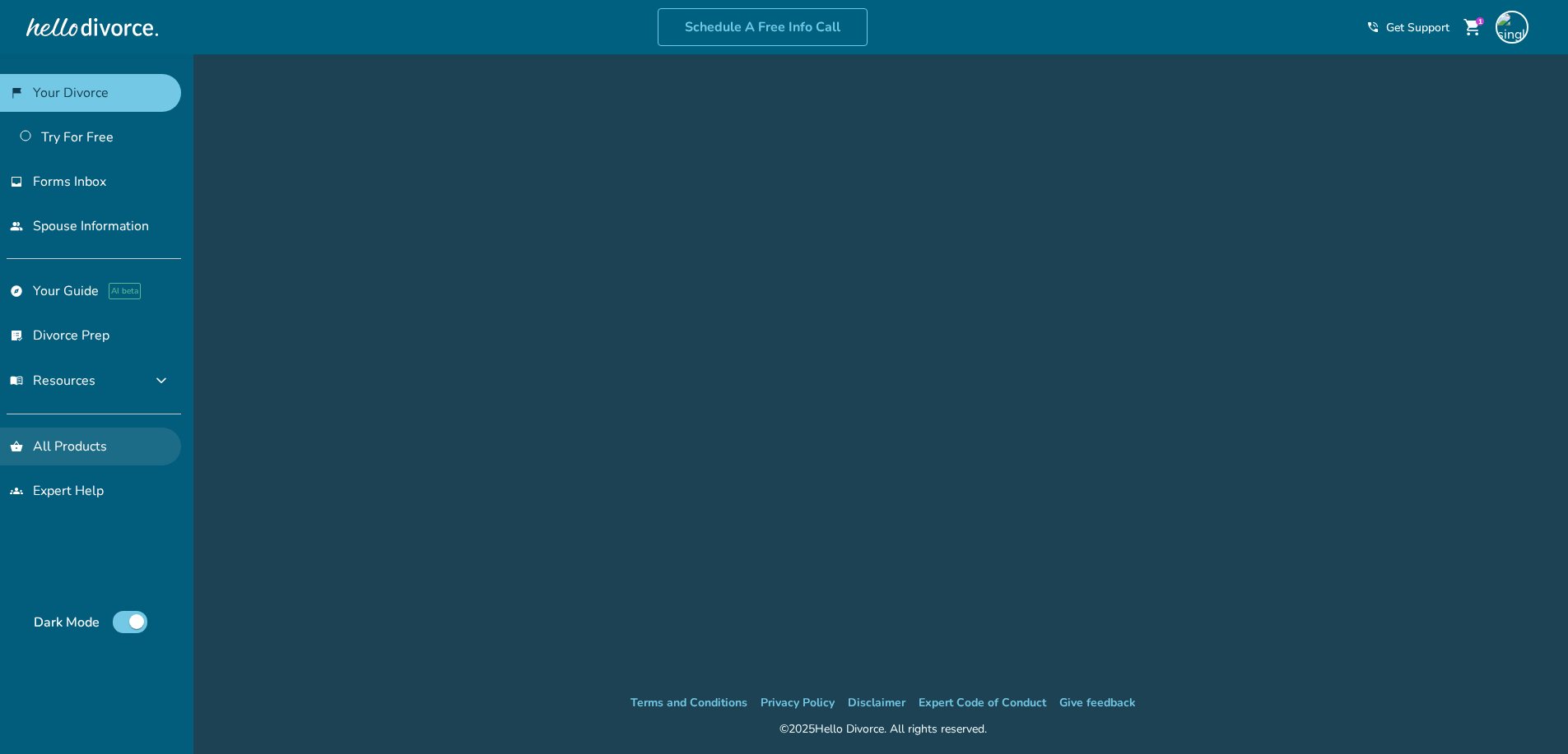
click at [76, 400] on ul "explore Your Guide AI beta list_alt_check Divorce Prep menu_book Resources expa…" at bounding box center [90, 337] width 181 height 129
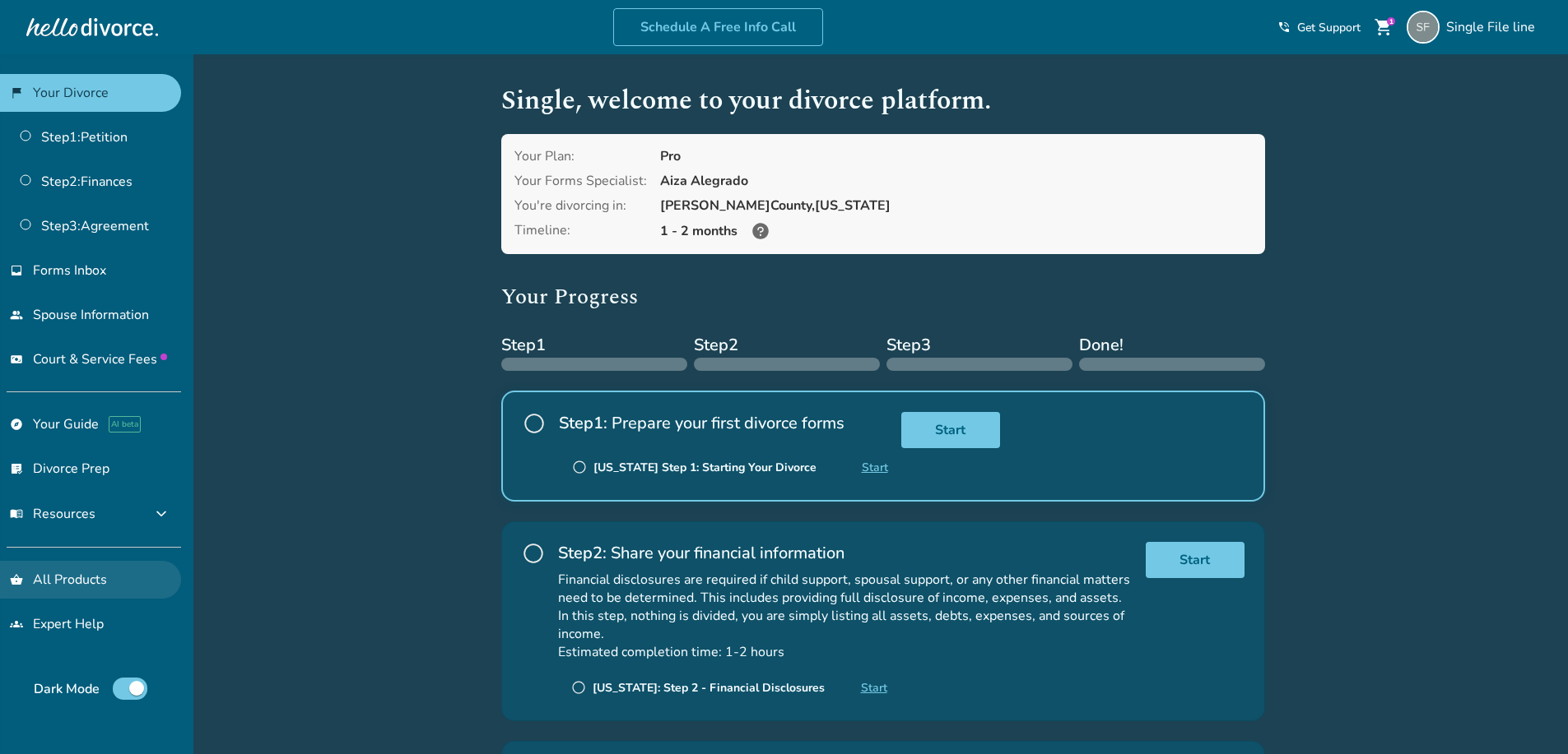
click at [61, 575] on link "shopping_basket All Products" at bounding box center [90, 580] width 181 height 38
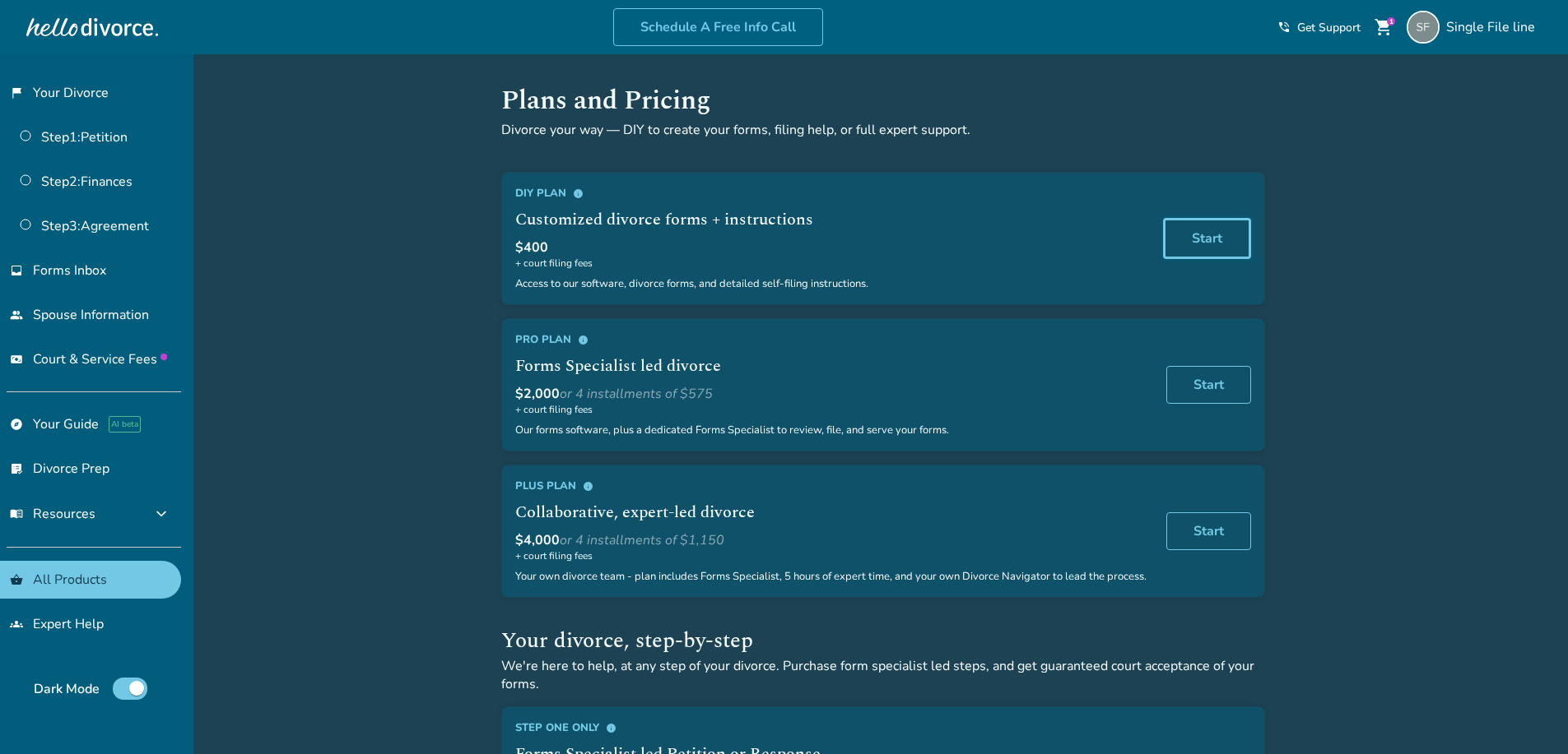
click at [1202, 223] on link "Start" at bounding box center [1207, 239] width 89 height 41
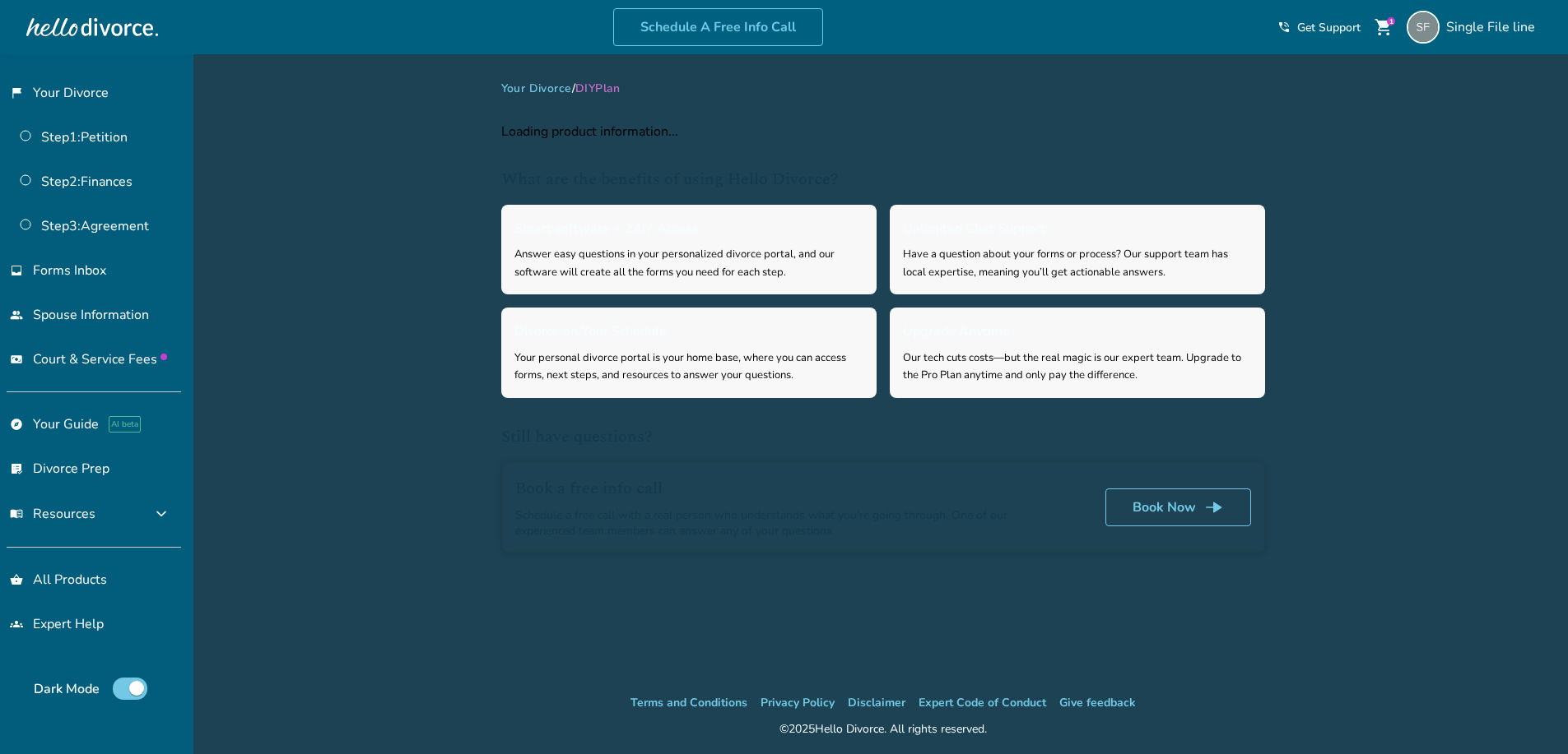
select select "**"
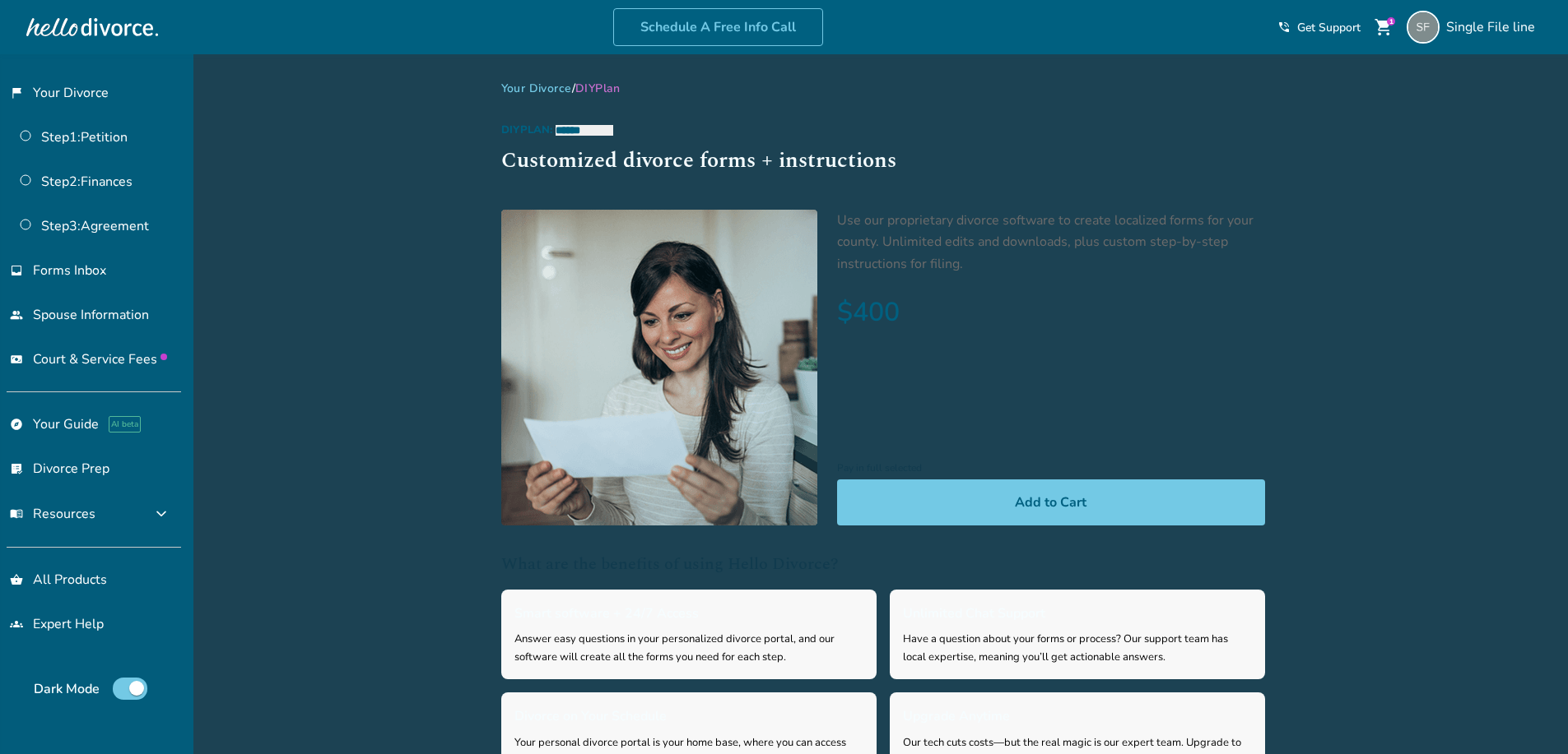
click at [876, 360] on div at bounding box center [1050, 382] width 428 height 91
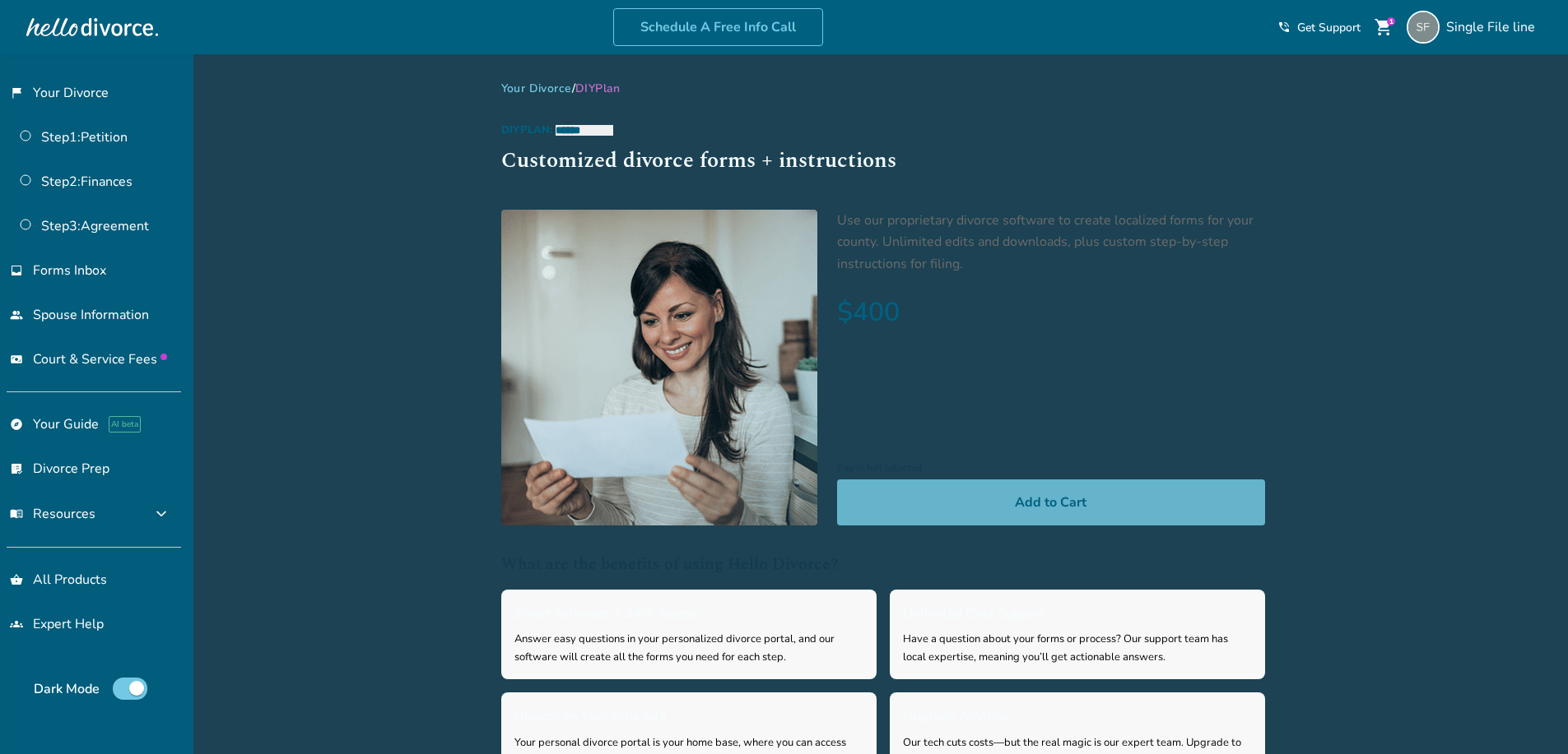
click at [932, 484] on button "Add to Cart" at bounding box center [1050, 503] width 428 height 46
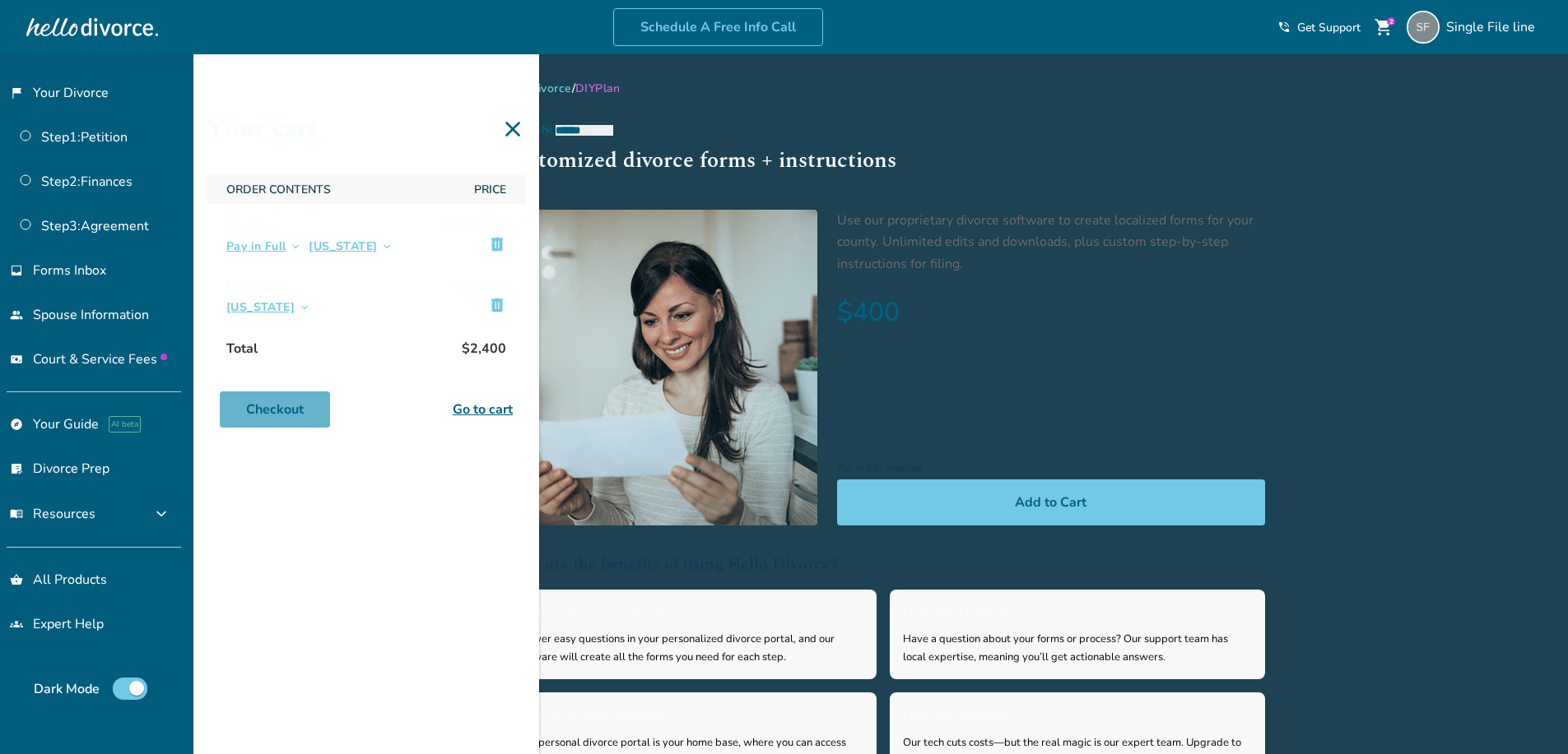
click at [299, 423] on link "Checkout" at bounding box center [274, 409] width 110 height 37
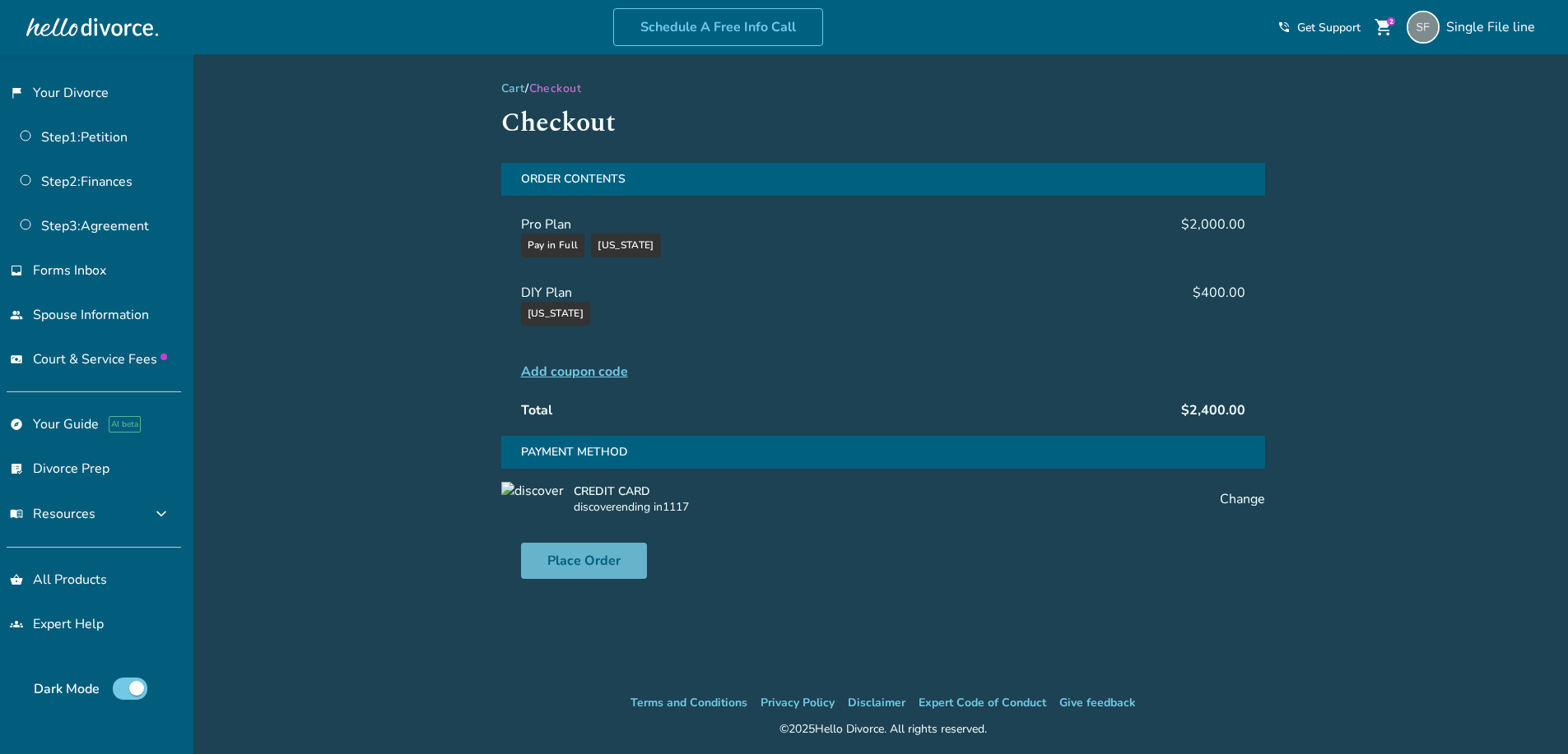
click at [591, 566] on button "Place Order" at bounding box center [584, 561] width 126 height 37
